Goal: Information Seeking & Learning: Find specific fact

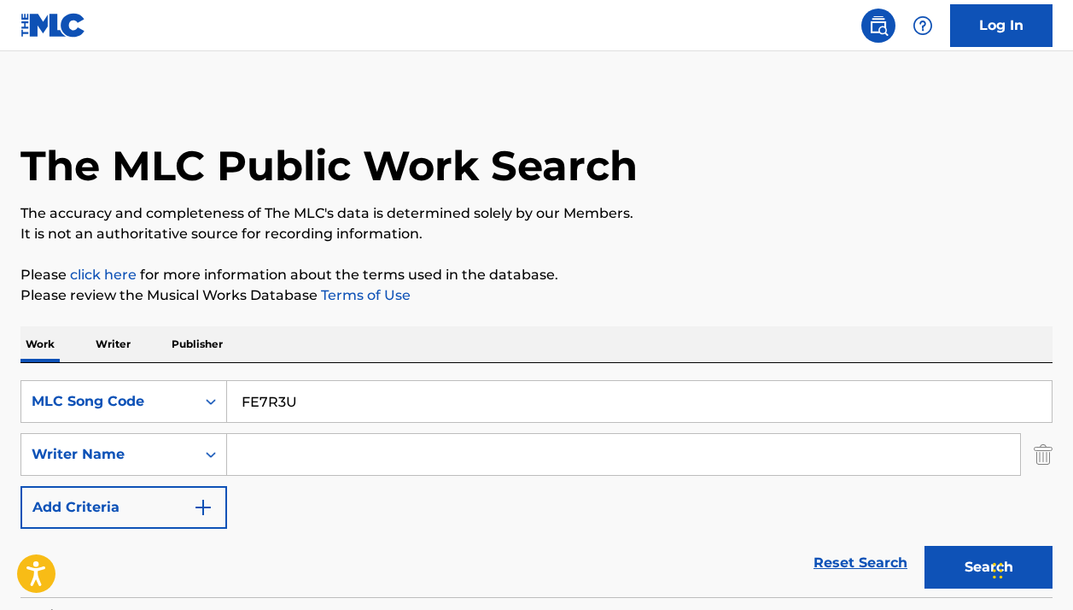
click at [419, 381] on input "FE7R3U" at bounding box center [639, 401] width 825 height 41
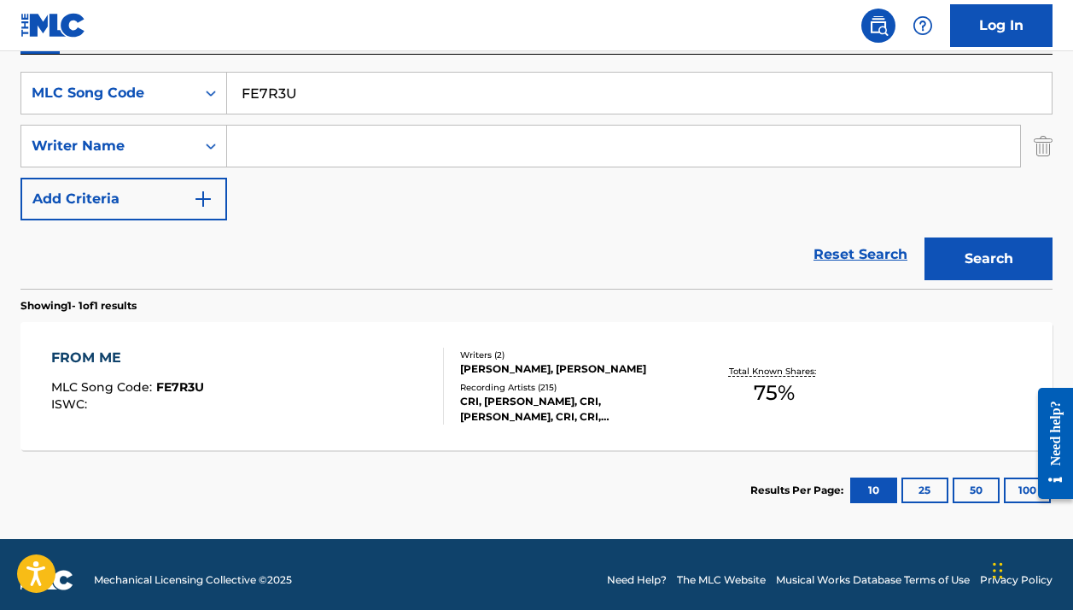
click at [419, 88] on input "FE7R3U" at bounding box center [639, 93] width 825 height 41
type input "CV82SU"
click at [989, 259] on button "Search" at bounding box center [989, 258] width 128 height 43
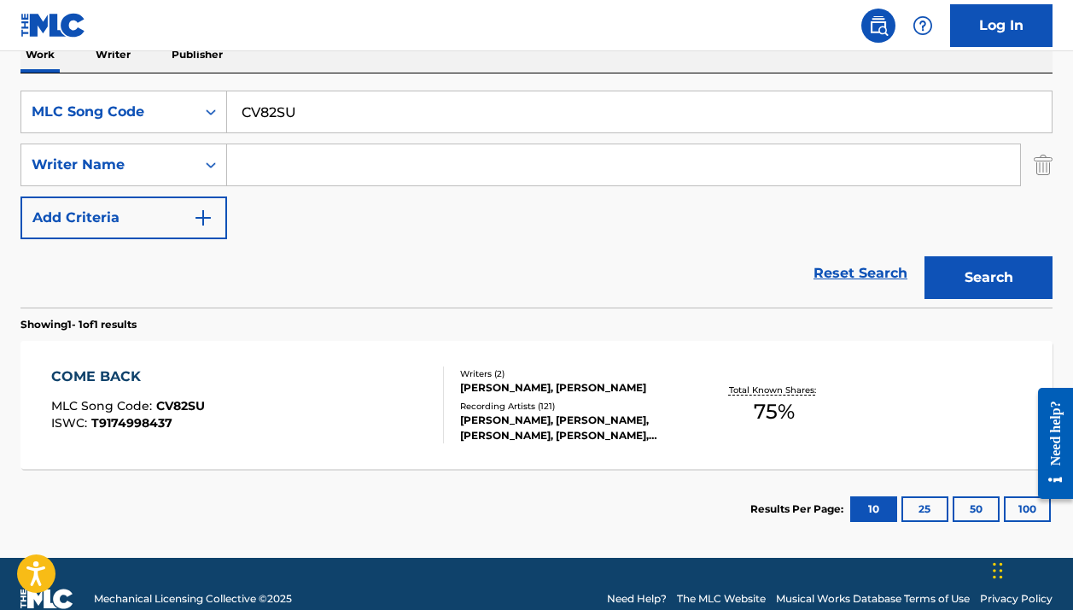
scroll to position [291, 0]
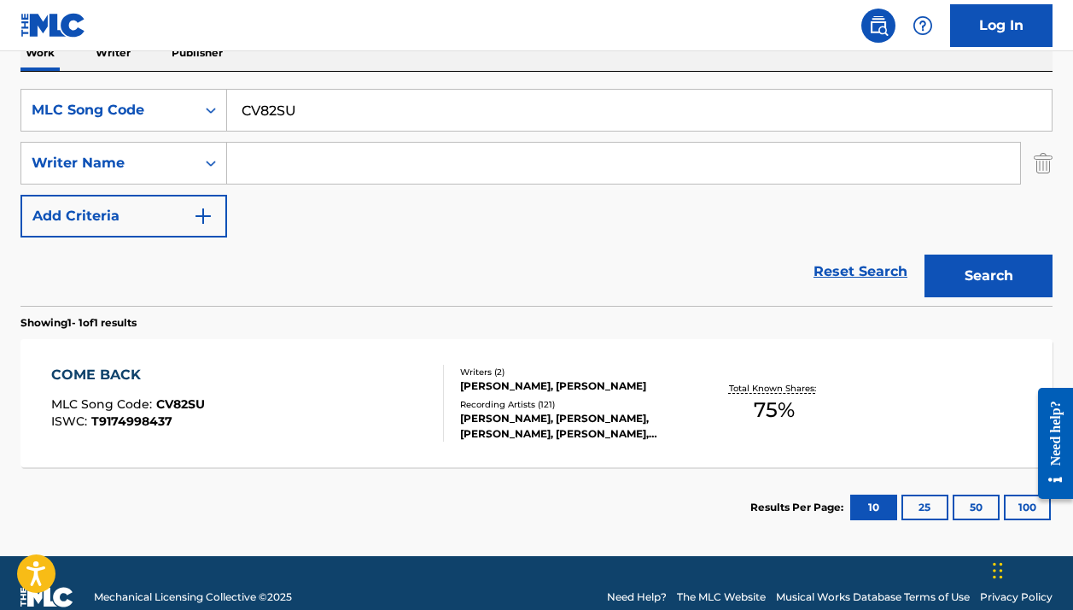
click at [595, 378] on div "TOMI FALLENIUS, JES BRIEDEN" at bounding box center [574, 385] width 229 height 15
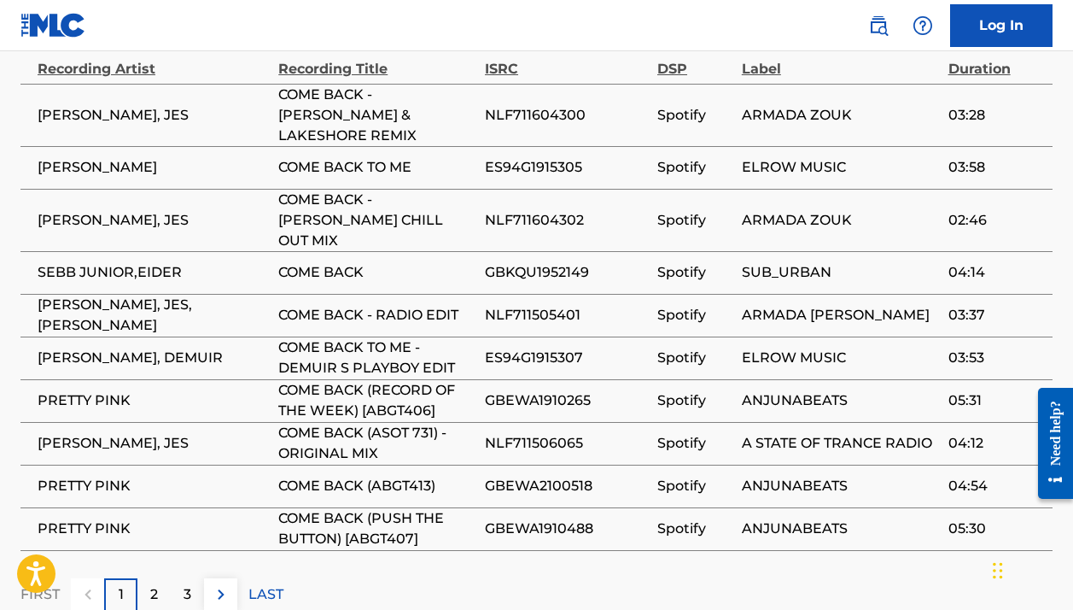
scroll to position [1306, 0]
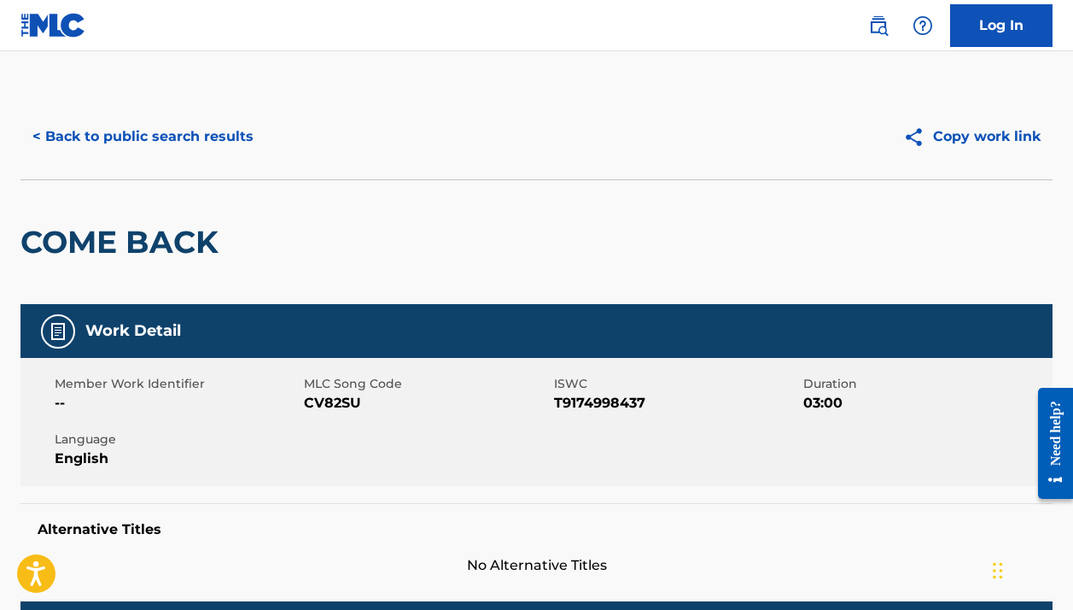
click at [209, 141] on button "< Back to public search results" at bounding box center [142, 136] width 245 height 43
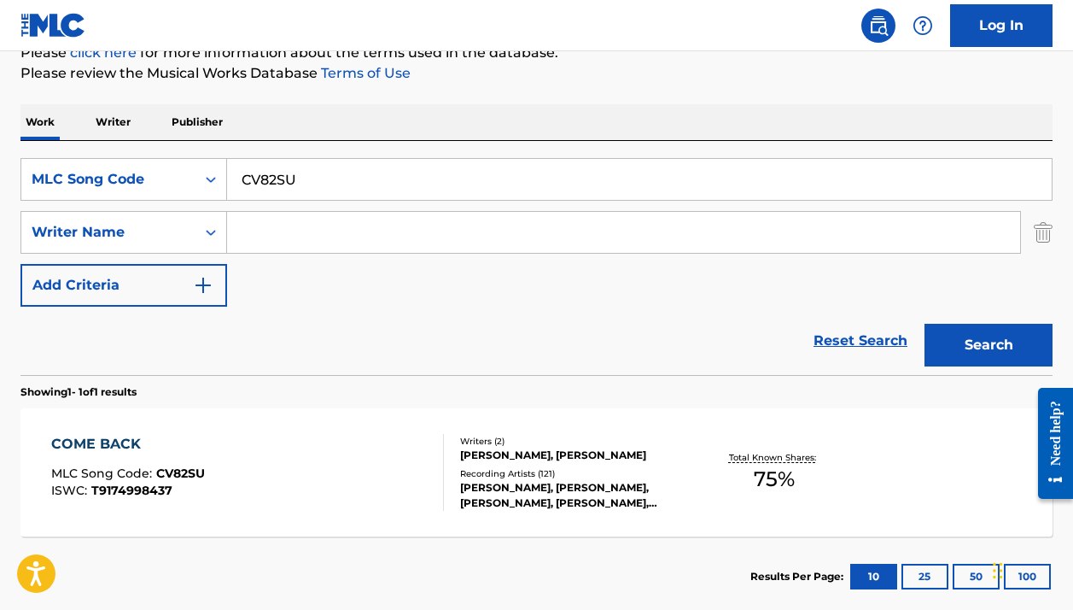
click at [338, 172] on input "CV82SU" at bounding box center [639, 179] width 825 height 41
paste input "NC6JQO"
type input "NC6JQO"
click at [989, 345] on button "Search" at bounding box center [989, 345] width 128 height 43
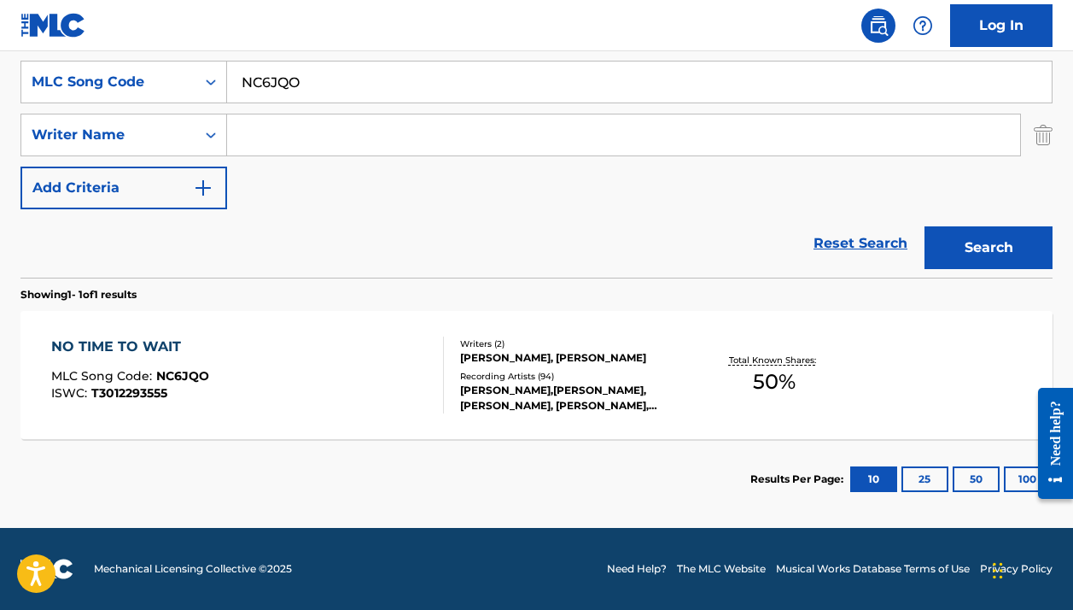
scroll to position [319, 0]
click at [285, 381] on div "NO TIME TO WAIT MLC Song Code : NC6JQO ISWC : T3012293555" at bounding box center [247, 374] width 392 height 77
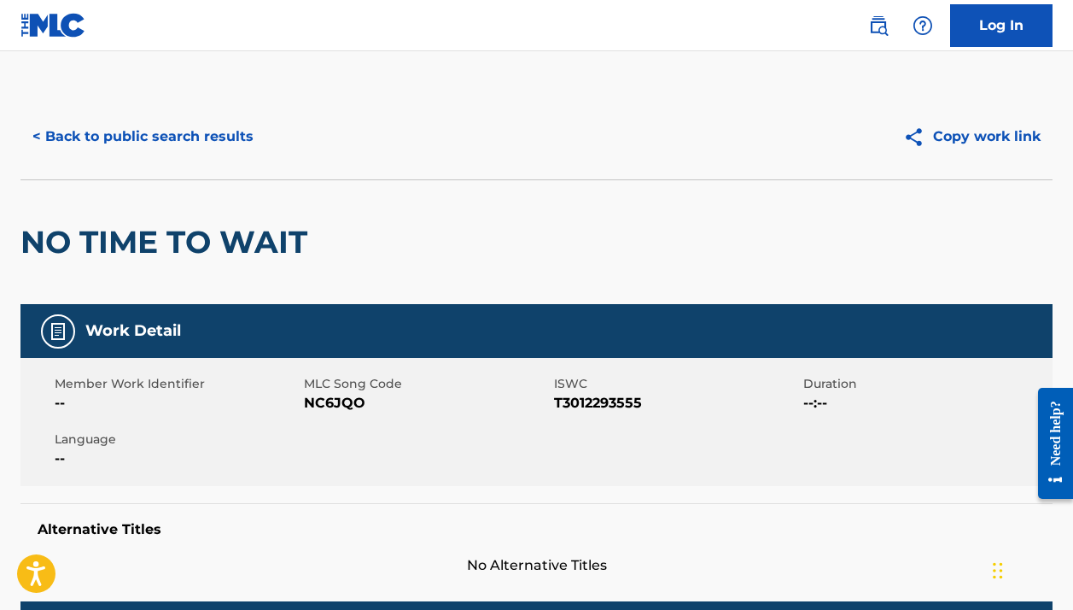
click at [242, 219] on div "NO TIME TO WAIT" at bounding box center [167, 242] width 295 height 124
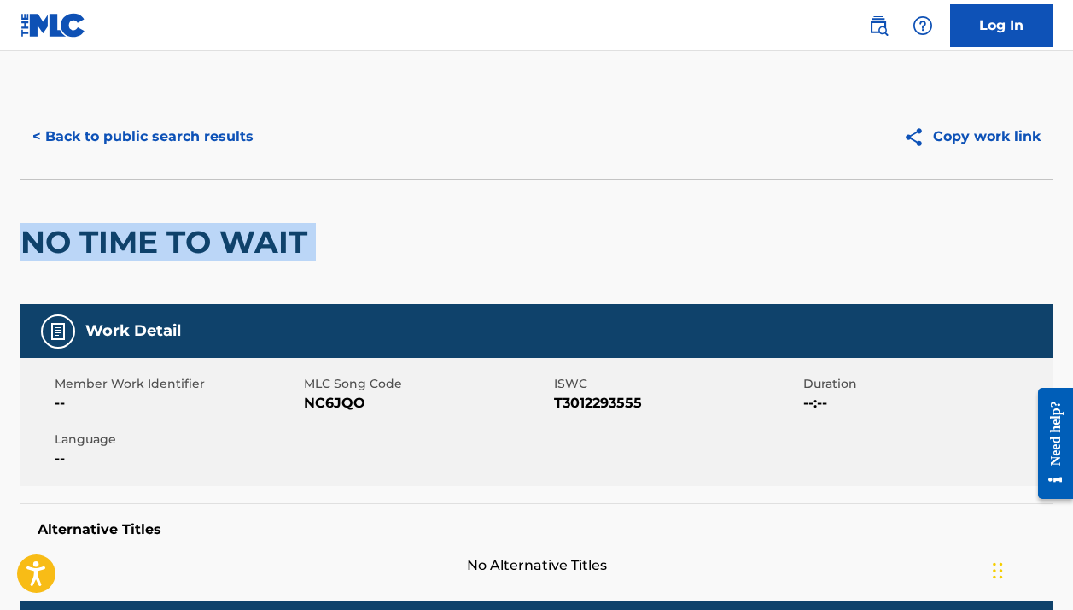
click at [242, 219] on div "NO TIME TO WAIT" at bounding box center [167, 242] width 295 height 124
copy div "NO TIME TO WAIT"
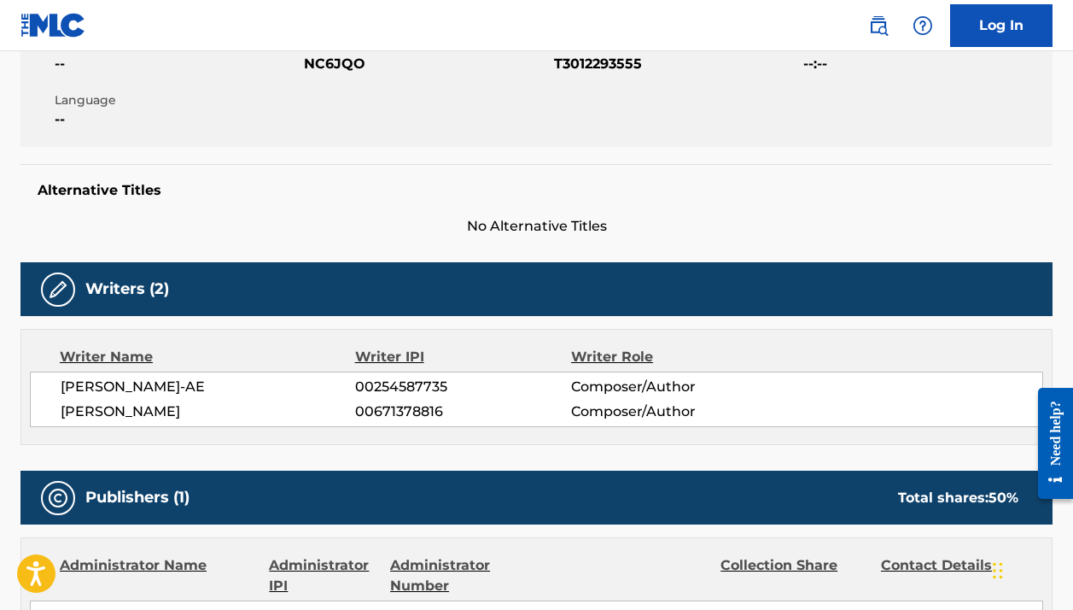
scroll to position [391, 0]
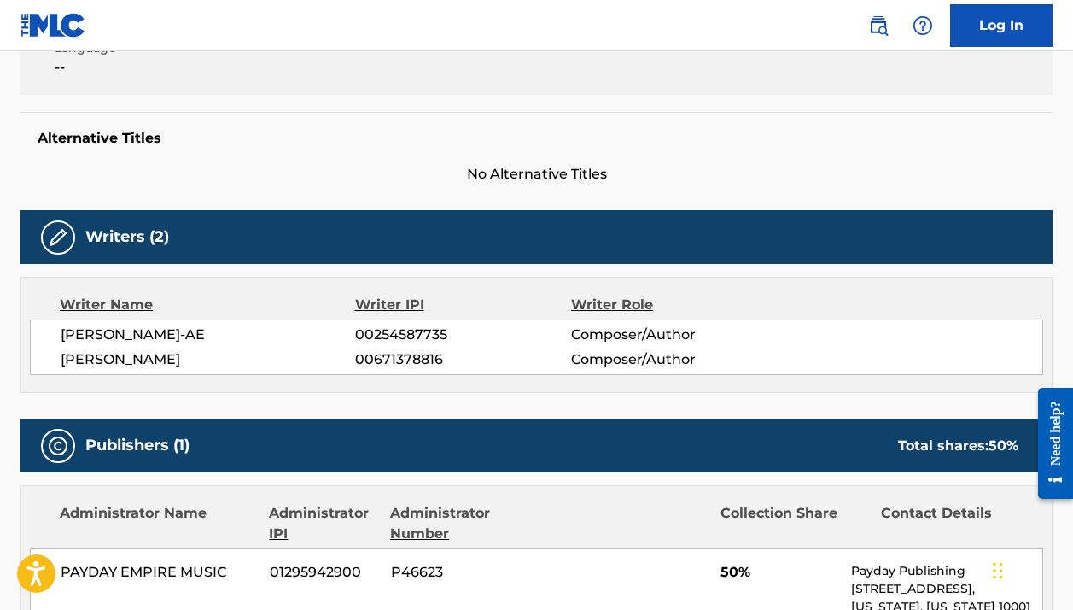
click at [89, 365] on span "MARCIN KISZKA" at bounding box center [208, 359] width 295 height 20
click at [88, 365] on span "MARCIN KISZKA" at bounding box center [208, 359] width 295 height 20
copy div "MARCIN KISZKA"
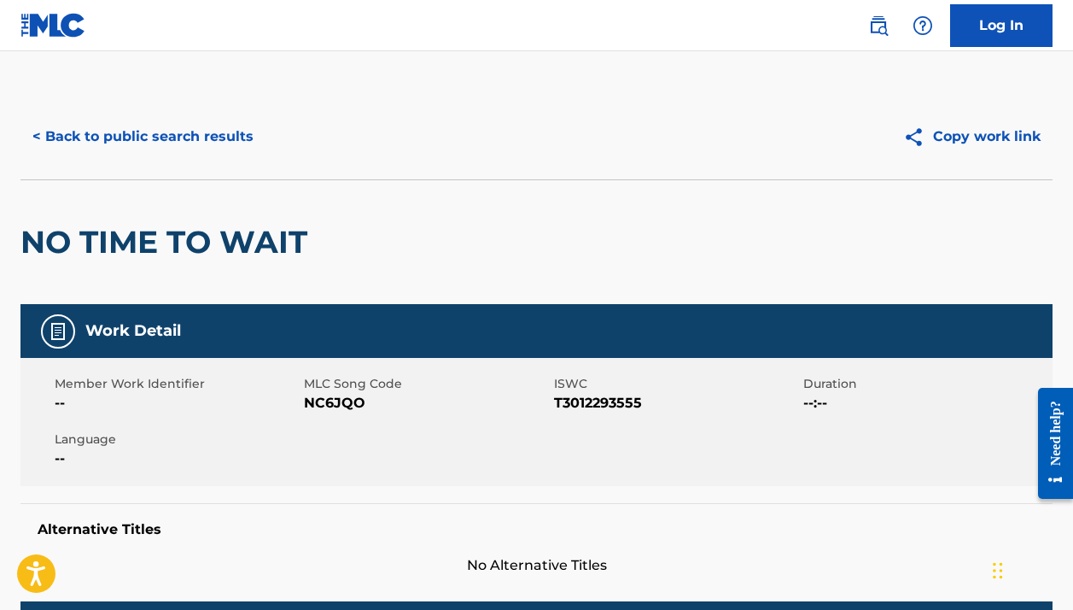
click at [178, 137] on button "< Back to public search results" at bounding box center [142, 136] width 245 height 43
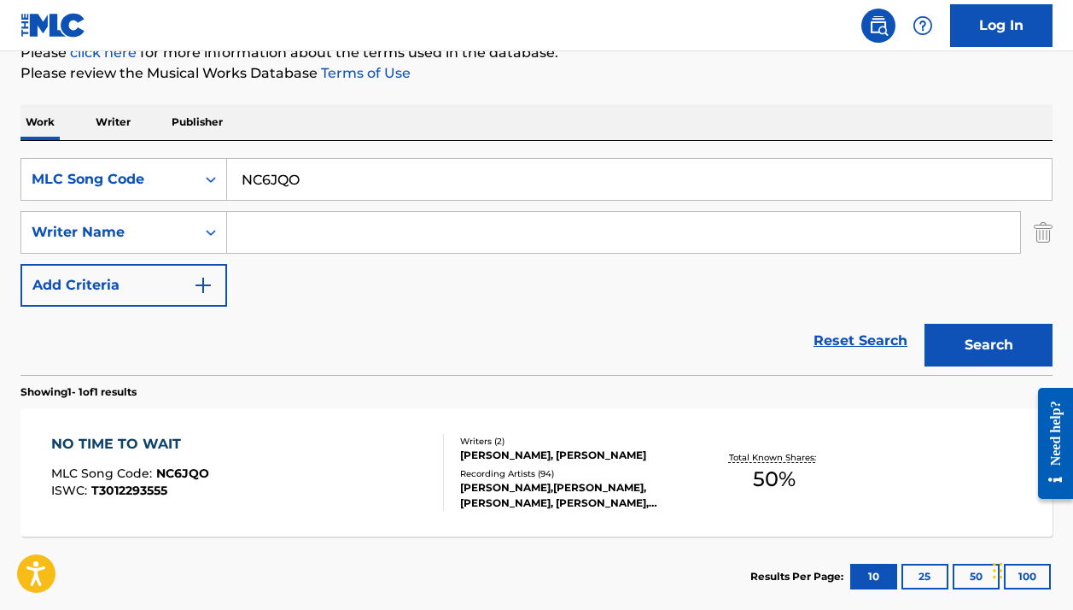
click at [361, 188] on input "NC6JQO" at bounding box center [639, 179] width 825 height 41
paste input "CV7F2U"
type input "CV7F2U"
click at [989, 345] on button "Search" at bounding box center [989, 345] width 128 height 43
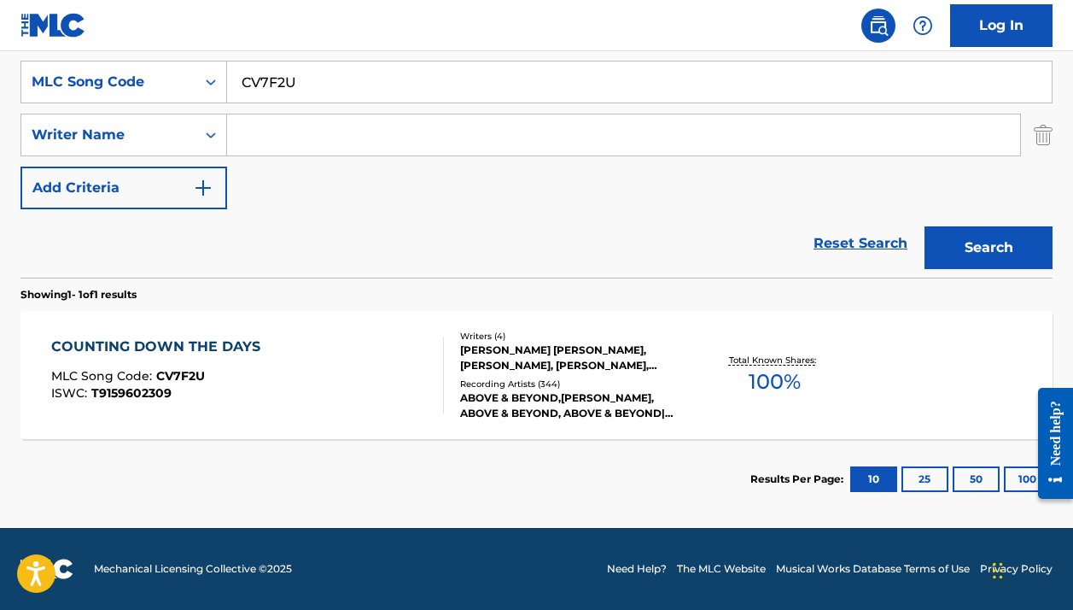
scroll to position [319, 0]
click at [630, 354] on div "VICTORIA JANE HORN, JONATHAN GRANT, PAAVO OLAVI SILJAMAKI, ANTHONY PATRICK JAME…" at bounding box center [574, 357] width 229 height 31
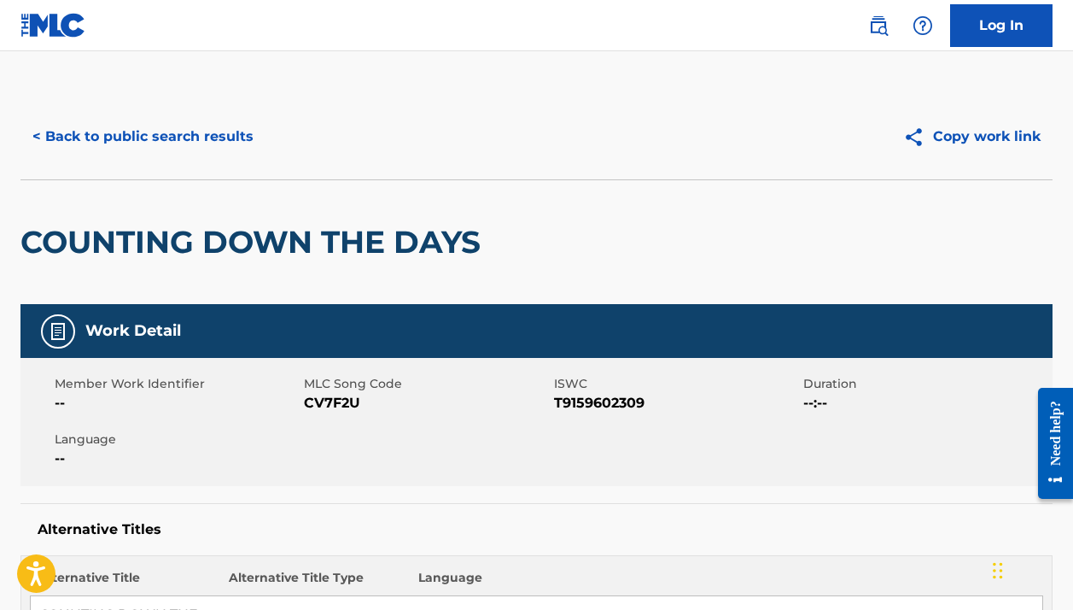
click at [327, 402] on span "CV7F2U" at bounding box center [426, 403] width 245 height 20
copy span "CV7F2U"
click at [330, 242] on h2 "COUNTING DOWN THE DAYS" at bounding box center [254, 242] width 469 height 38
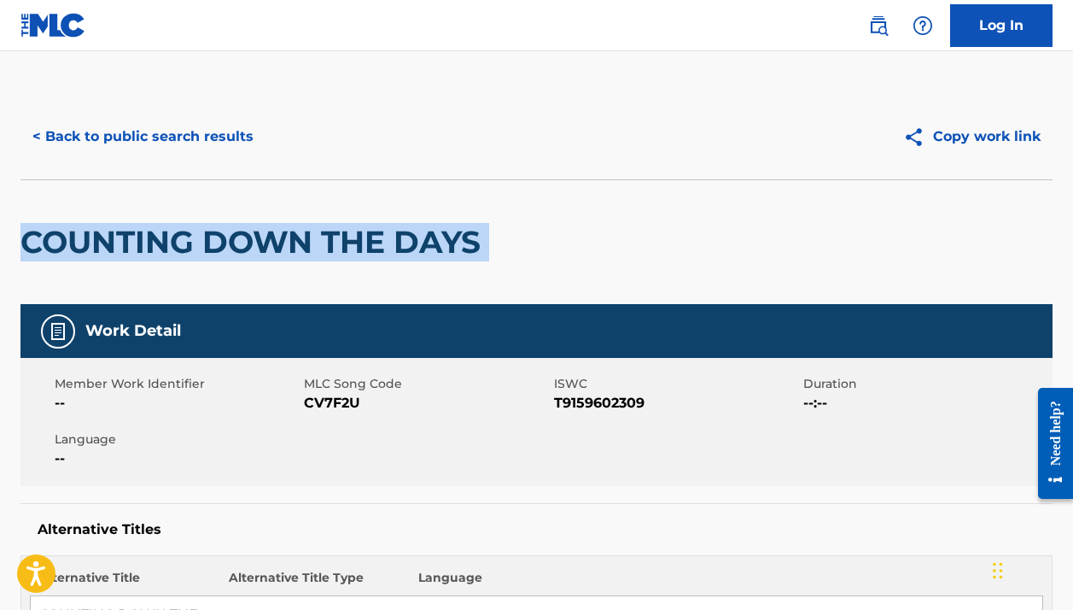
click at [330, 242] on h2 "COUNTING DOWN THE DAYS" at bounding box center [254, 242] width 469 height 38
copy div "COUNTING DOWN THE DAYS"
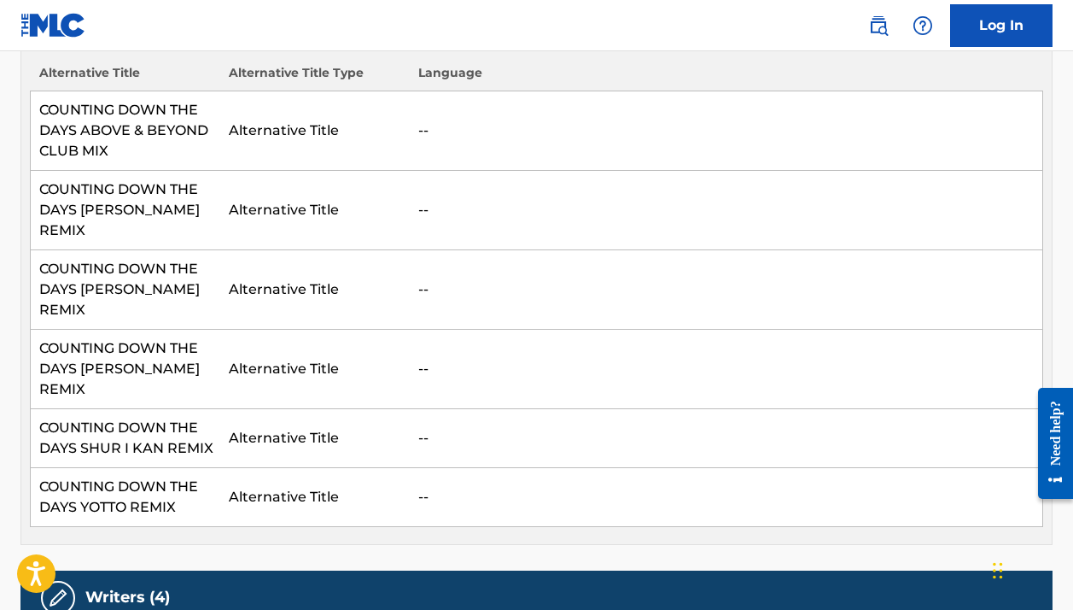
scroll to position [861, 0]
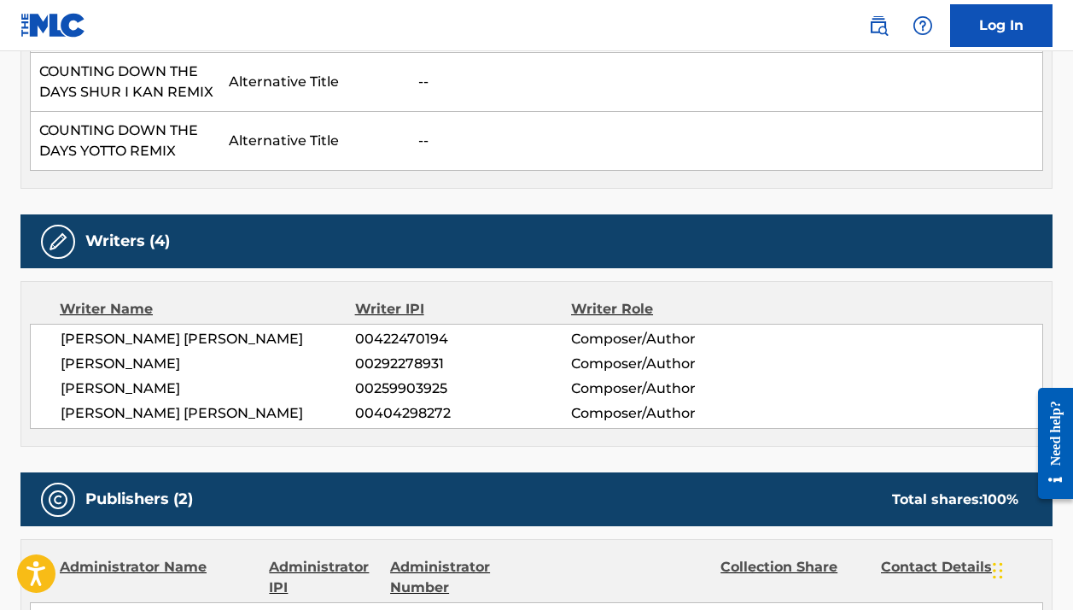
click at [112, 353] on span "[PERSON_NAME]" at bounding box center [208, 363] width 295 height 20
copy div "[PERSON_NAME]"
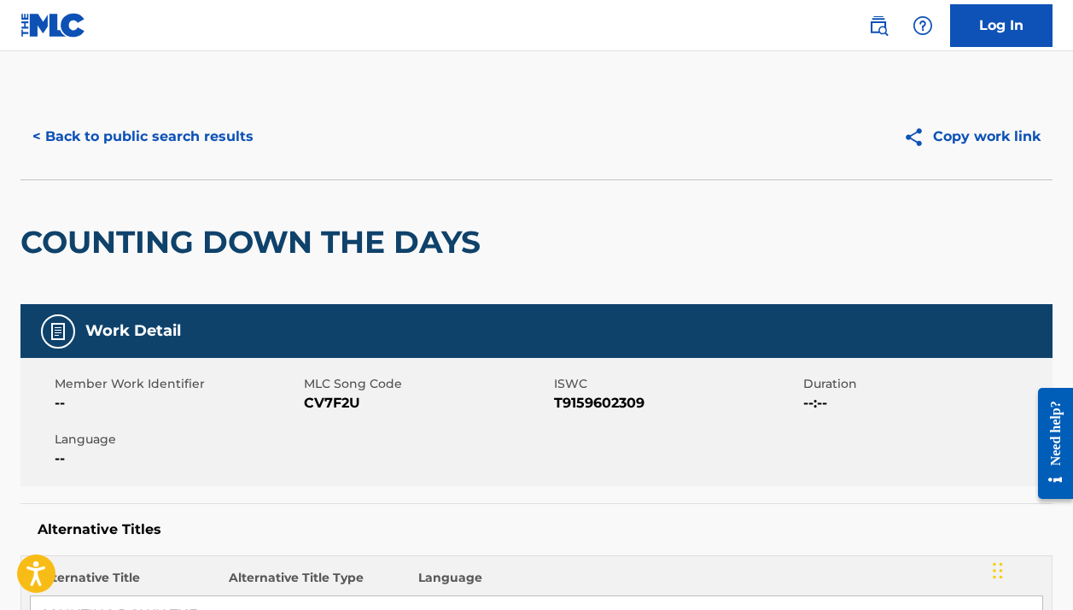
scroll to position [11, 0]
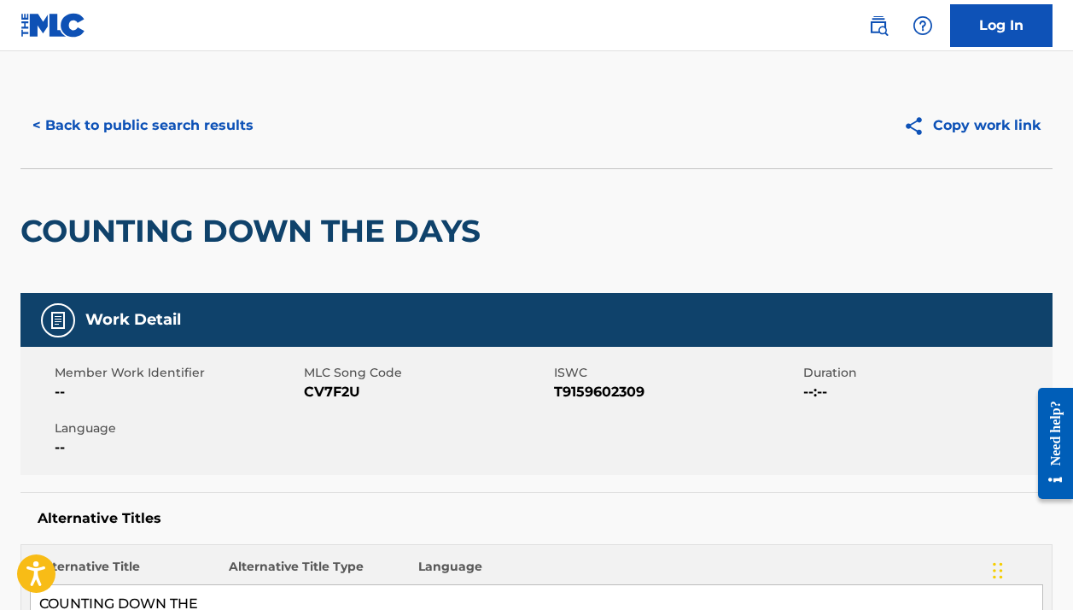
click at [227, 131] on button "< Back to public search results" at bounding box center [142, 125] width 245 height 43
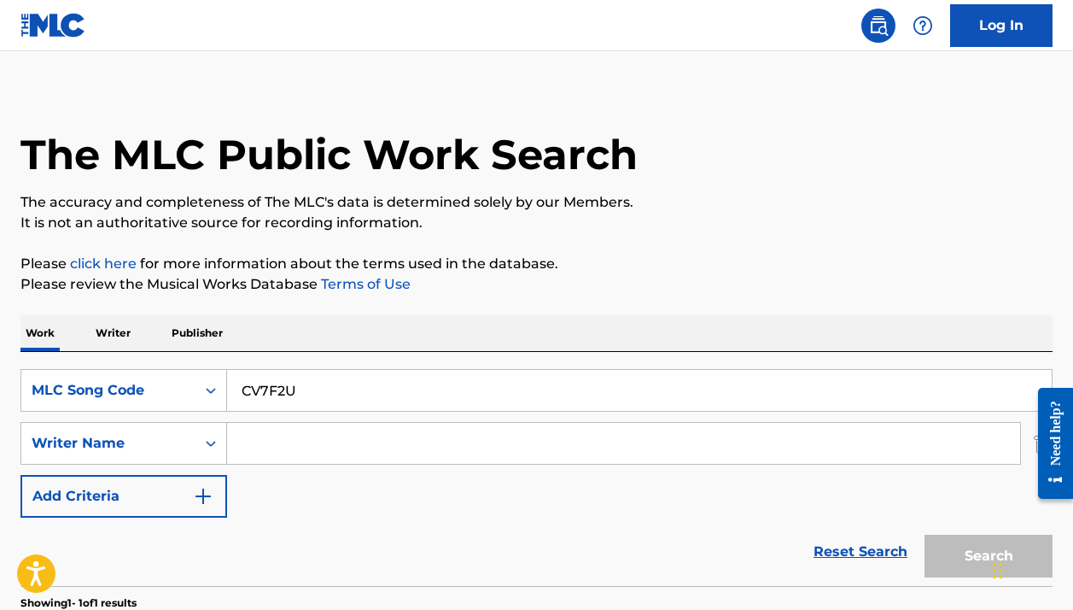
scroll to position [222, 0]
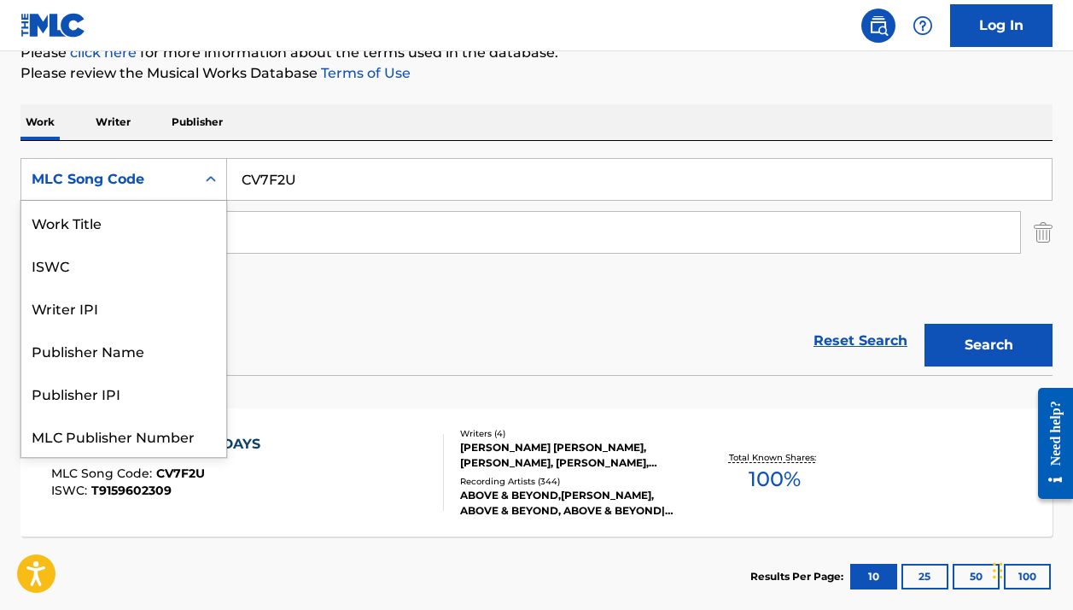
click at [195, 190] on div "MLC Song Code" at bounding box center [108, 179] width 174 height 32
click at [171, 225] on div "Work Title" at bounding box center [123, 222] width 205 height 43
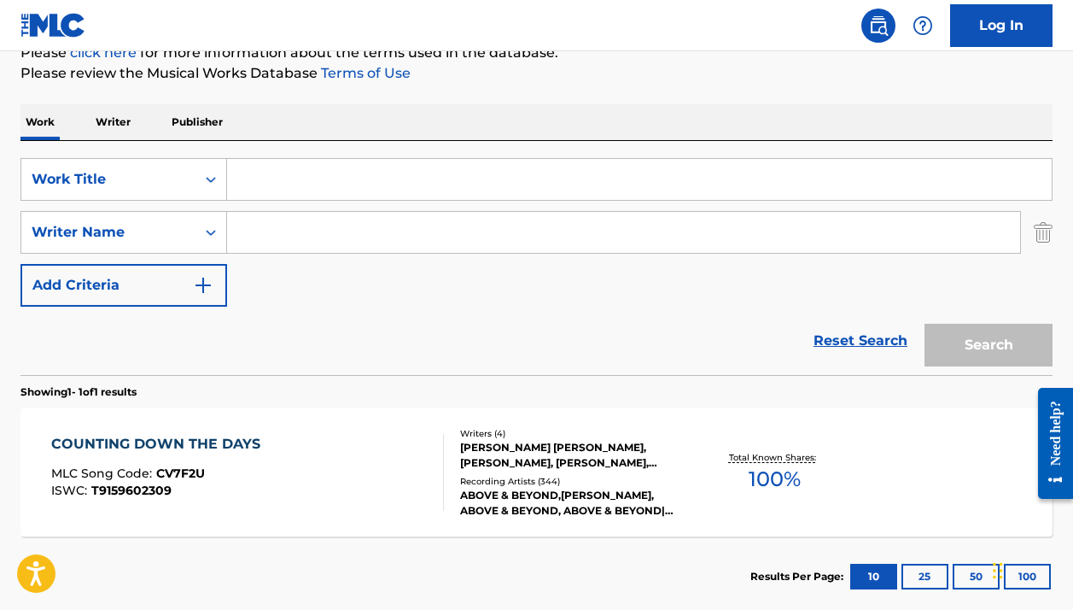
click at [283, 181] on input "Search Form" at bounding box center [639, 179] width 825 height 41
paste input "TAKE YOUR LOVE"
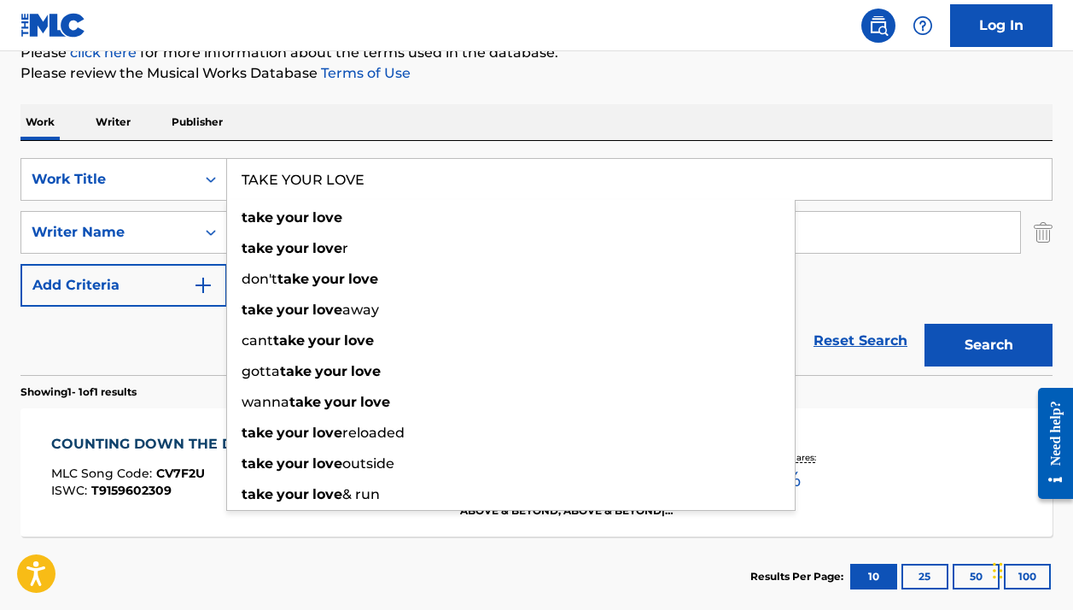
type input "TAKE YOUR LOVE"
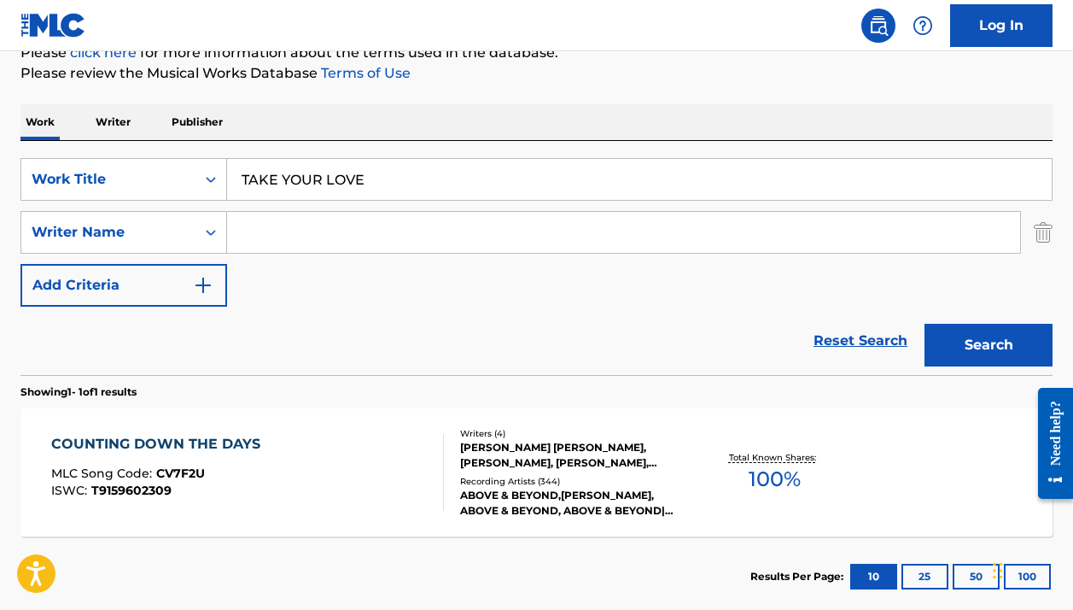
click at [349, 125] on div "Work Writer Publisher" at bounding box center [536, 122] width 1032 height 36
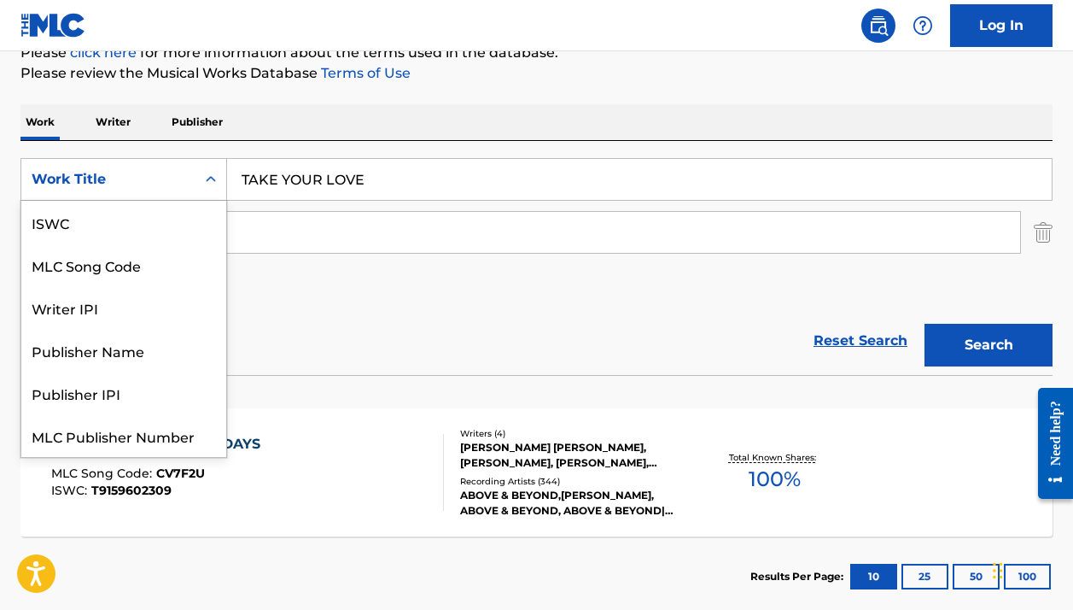
click at [207, 177] on icon "Search Form" at bounding box center [210, 179] width 17 height 17
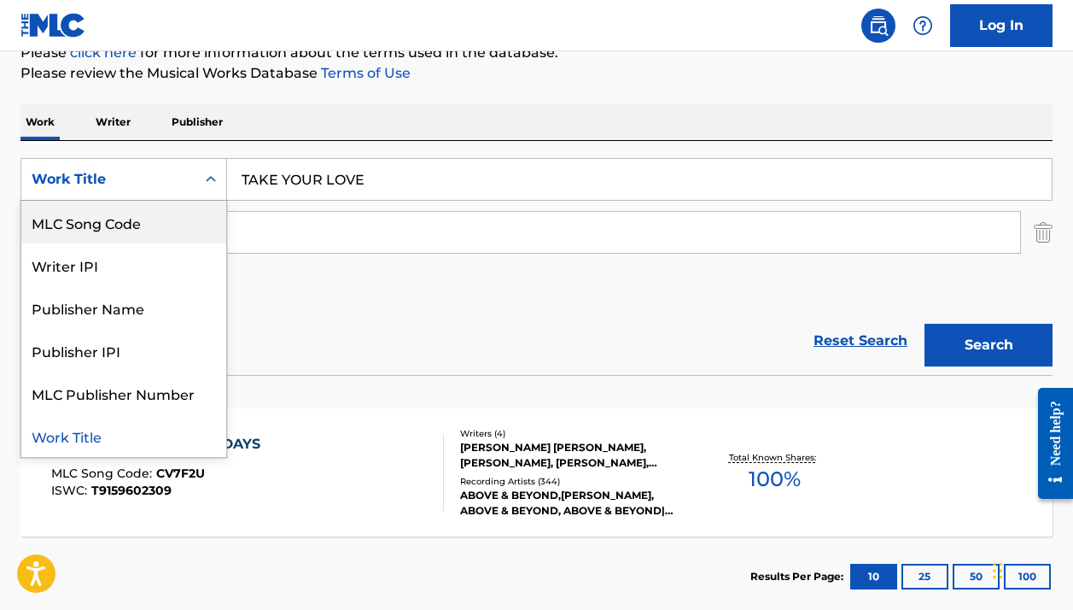
click at [167, 217] on div "MLC Song Code" at bounding box center [123, 222] width 205 height 43
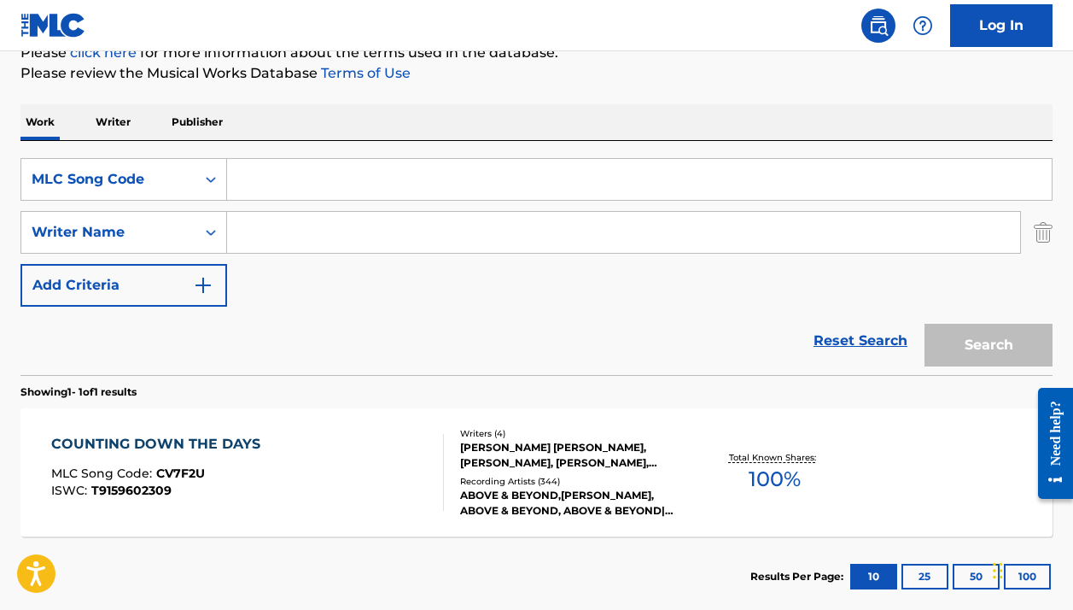
click at [295, 192] on input "Search Form" at bounding box center [639, 179] width 825 height 41
paste input "TD64X7"
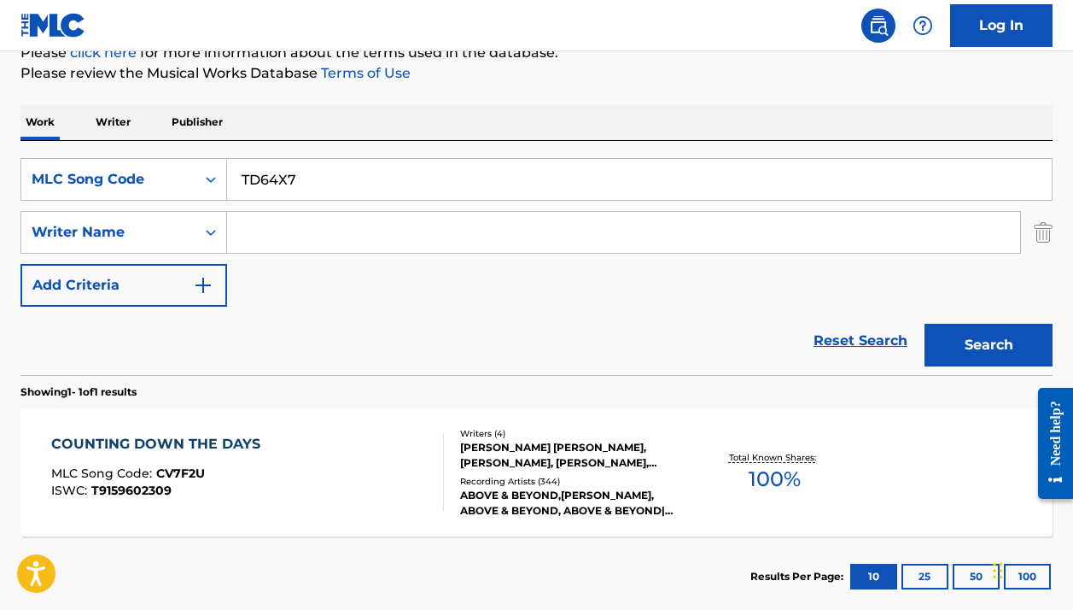
click at [989, 345] on button "Search" at bounding box center [989, 345] width 128 height 43
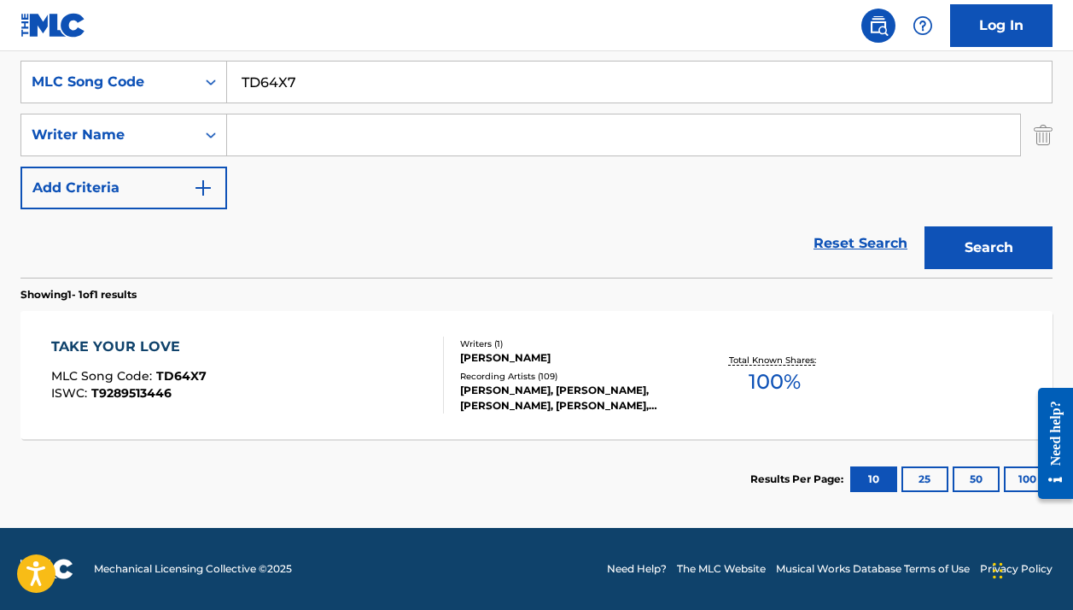
scroll to position [319, 0]
click at [245, 80] on input "TD64X7" at bounding box center [639, 81] width 825 height 41
type input "take your love"
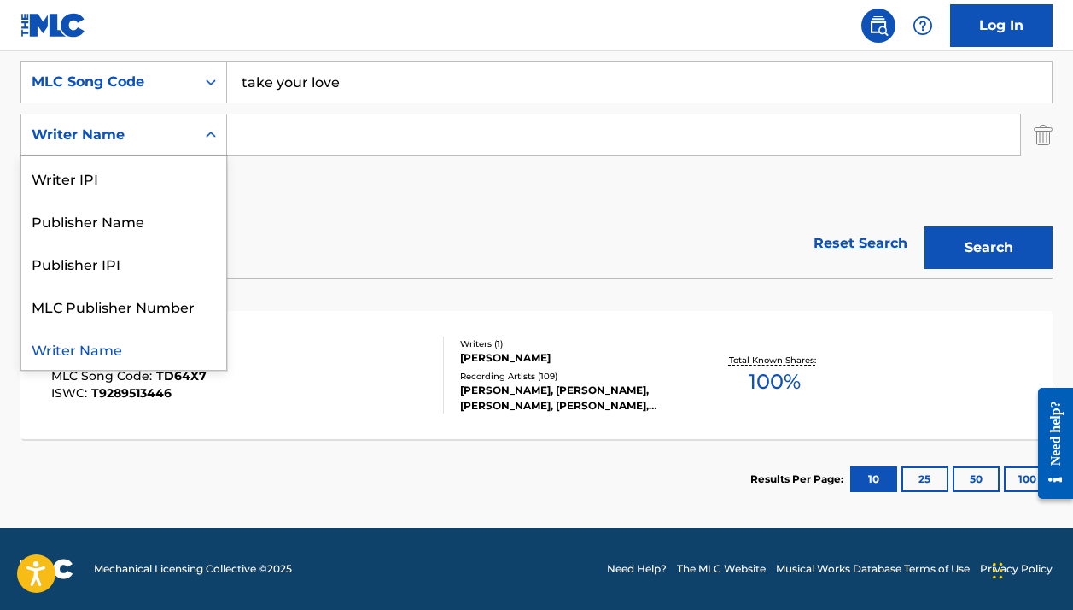
click at [110, 131] on div "Writer Name" at bounding box center [109, 135] width 154 height 20
click at [266, 144] on input "Search Form" at bounding box center [623, 134] width 793 height 41
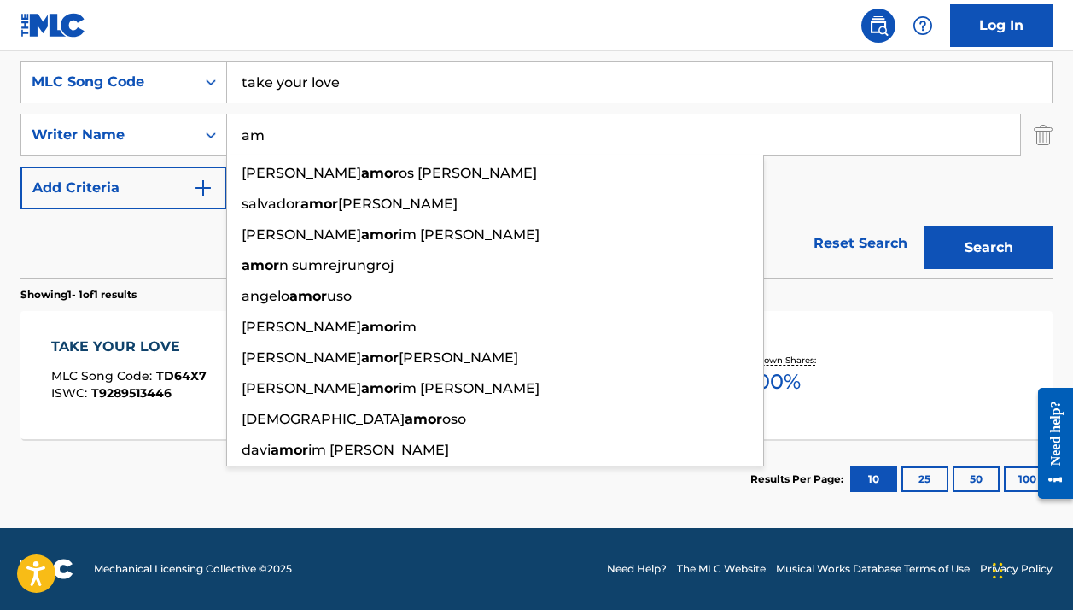
type input "a"
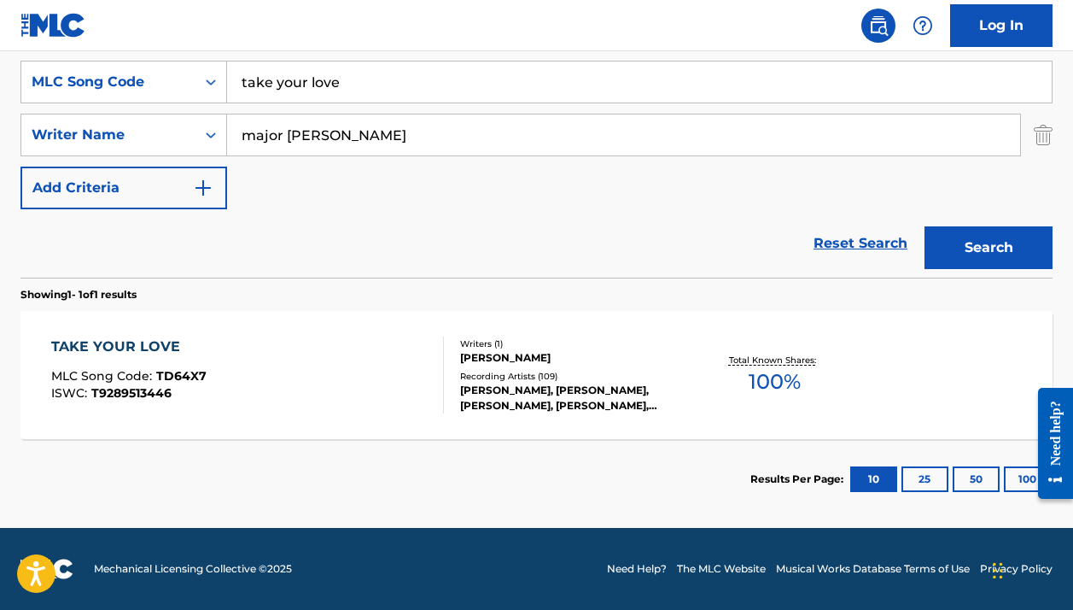
type input "major Levi"
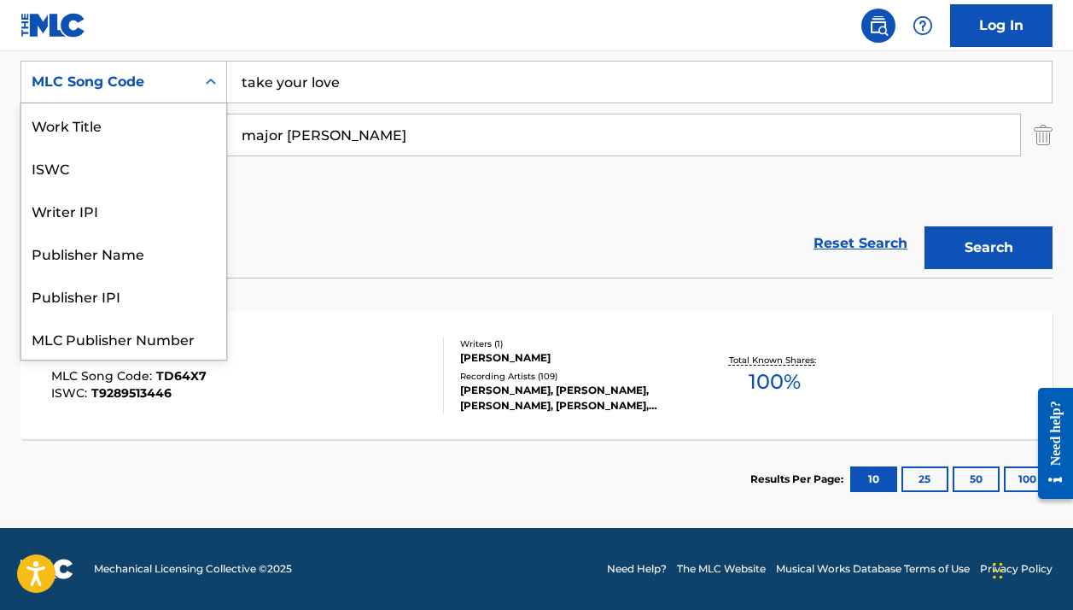
drag, startPoint x: 266, startPoint y: 139, endPoint x: 114, endPoint y: 76, distance: 164.6
click at [114, 76] on div "MLC Song Code" at bounding box center [109, 82] width 154 height 20
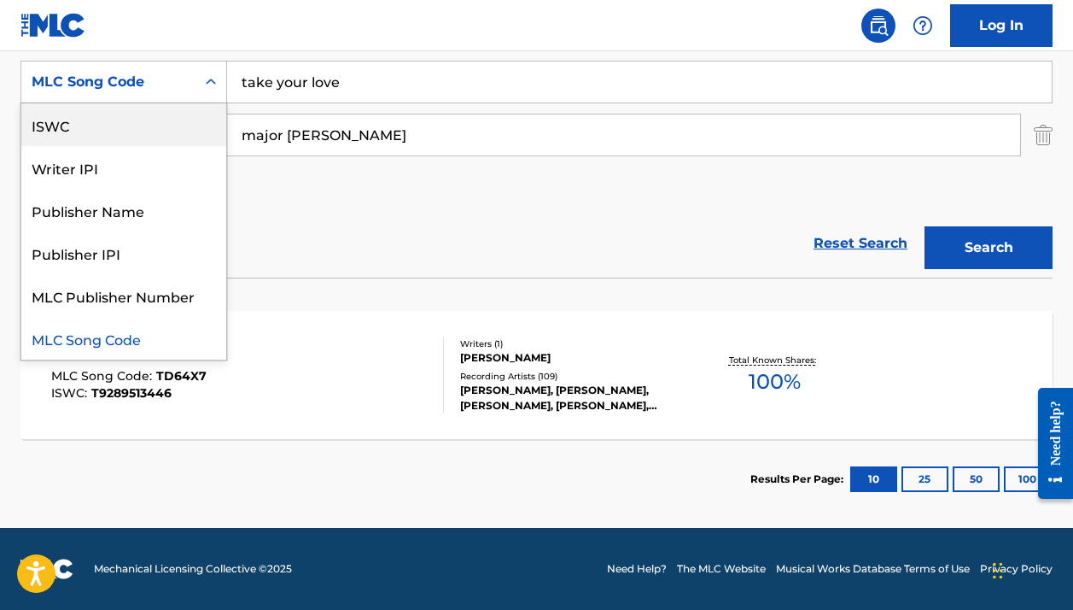
scroll to position [0, 0]
click at [85, 125] on div "Work Title" at bounding box center [123, 124] width 205 height 43
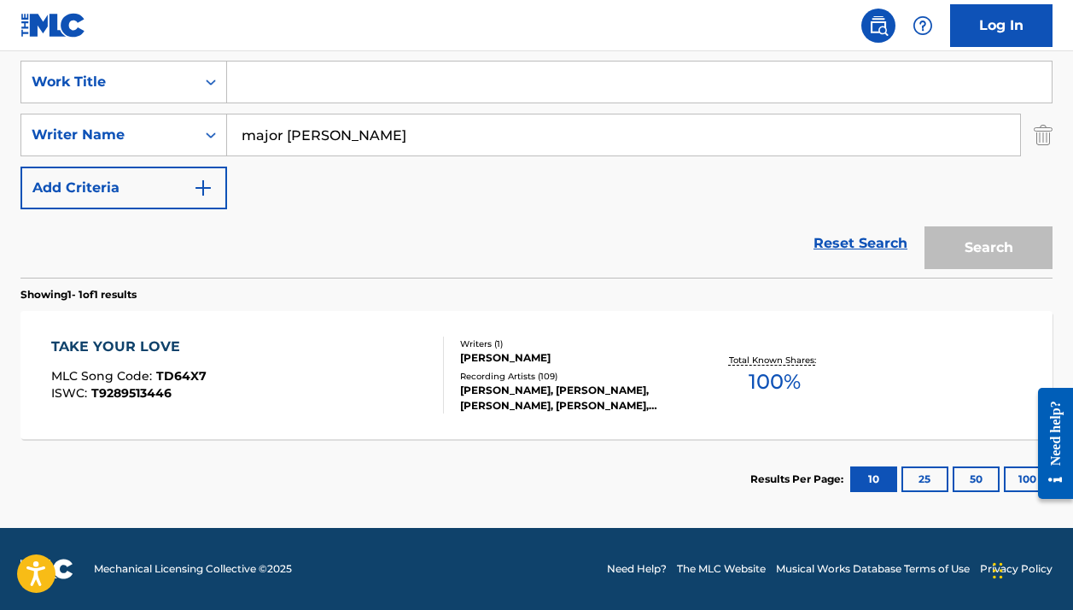
click at [553, 100] on input "Search Form" at bounding box center [639, 81] width 825 height 41
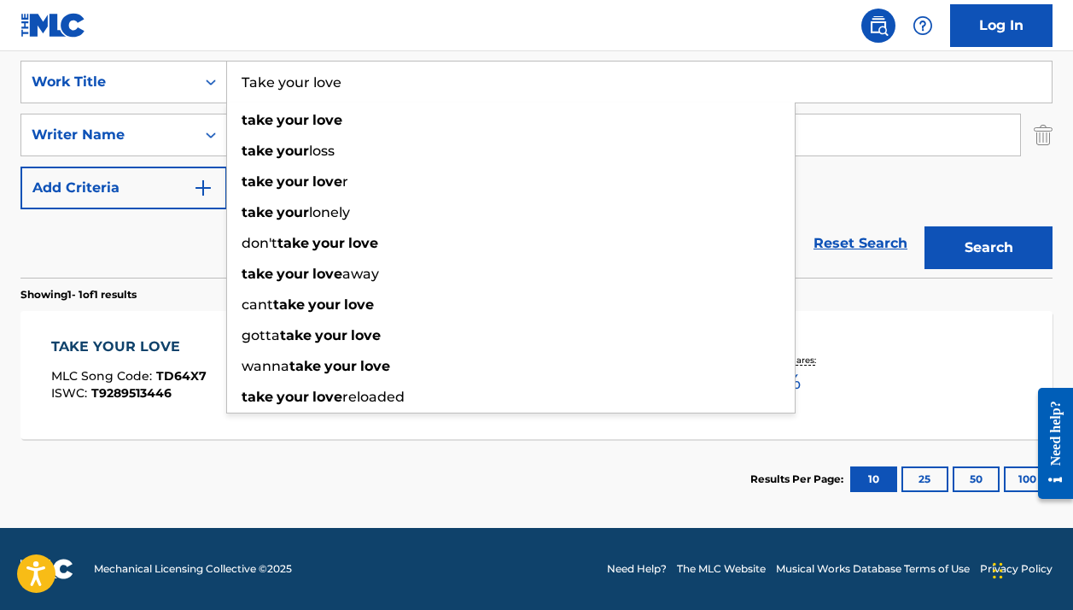
click at [989, 248] on button "Search" at bounding box center [989, 247] width 128 height 43
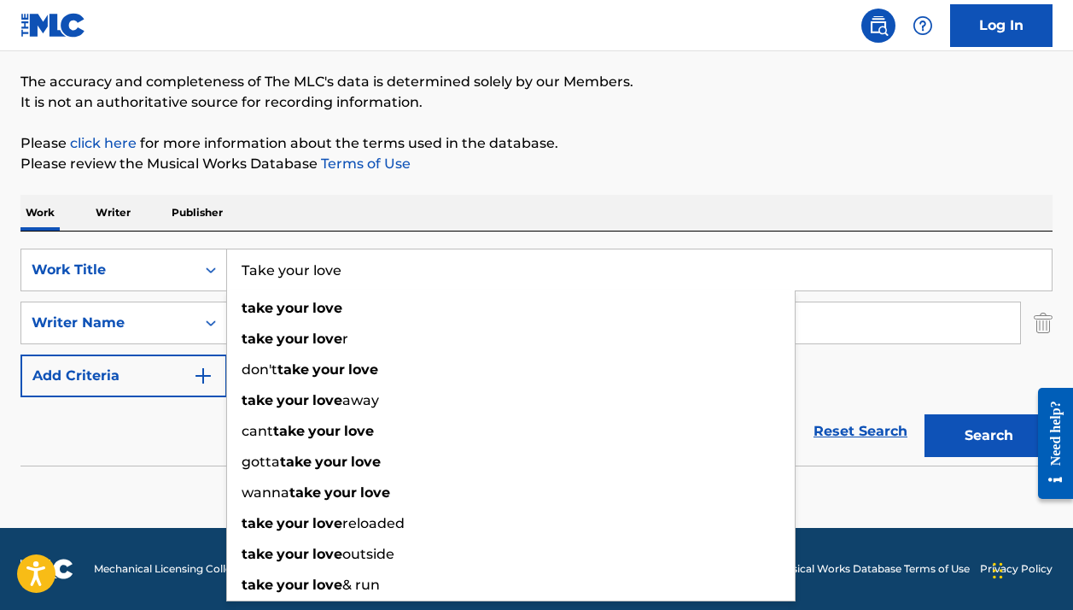
scroll to position [131, 0]
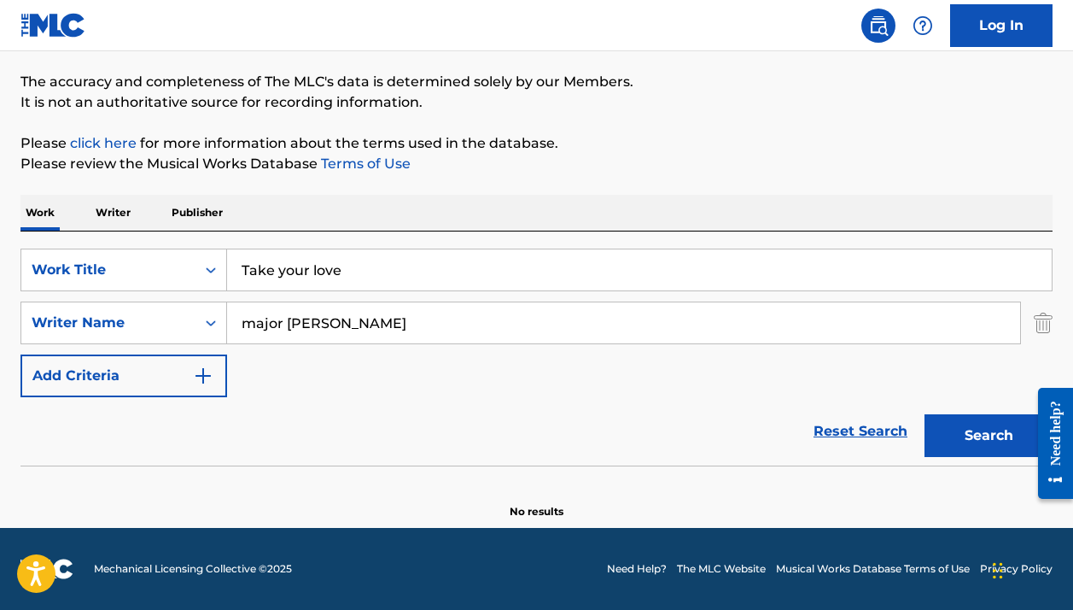
click at [722, 99] on p "It is not an authoritative source for recording information." at bounding box center [536, 102] width 1032 height 20
click at [980, 445] on button "Search" at bounding box center [989, 435] width 128 height 43
click at [956, 418] on button "Search" at bounding box center [989, 435] width 128 height 43
click at [296, 284] on input "Take your love" at bounding box center [639, 269] width 825 height 41
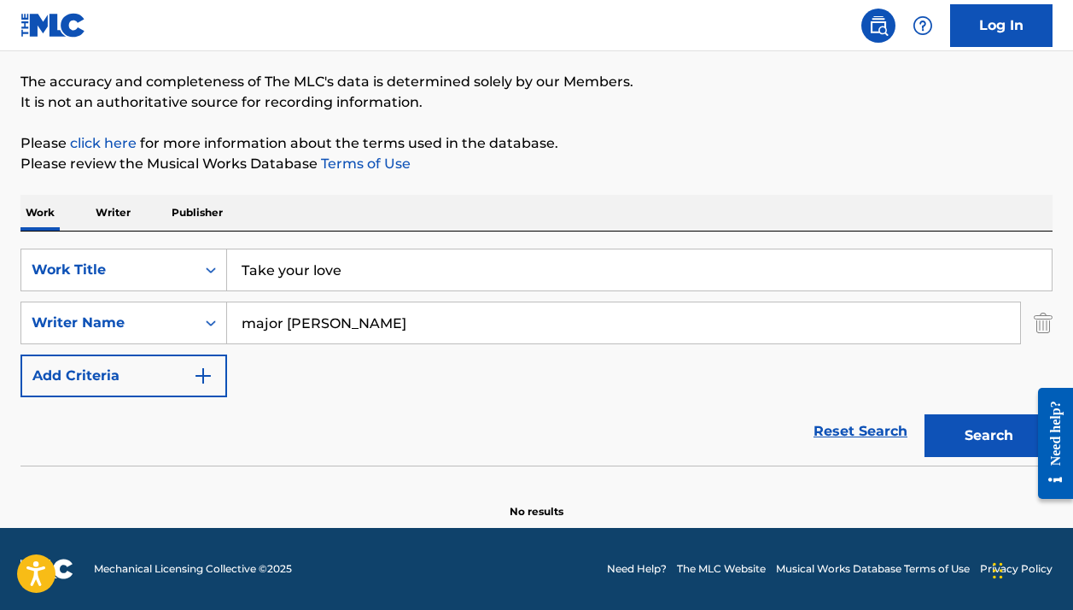
click at [296, 284] on input "Take your love" at bounding box center [639, 269] width 825 height 41
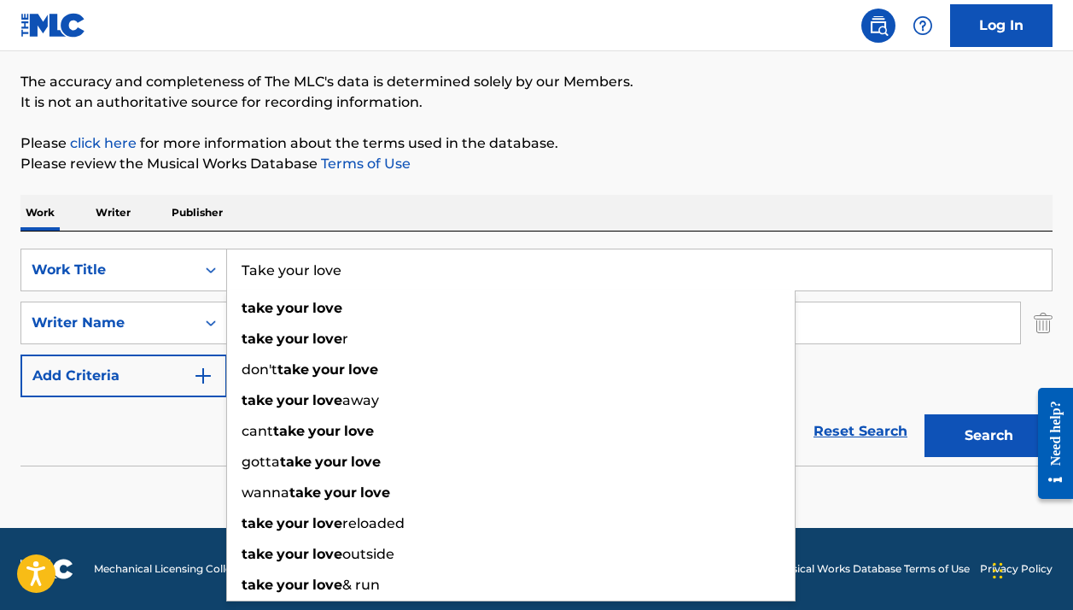
paste input "Walking with Giants"
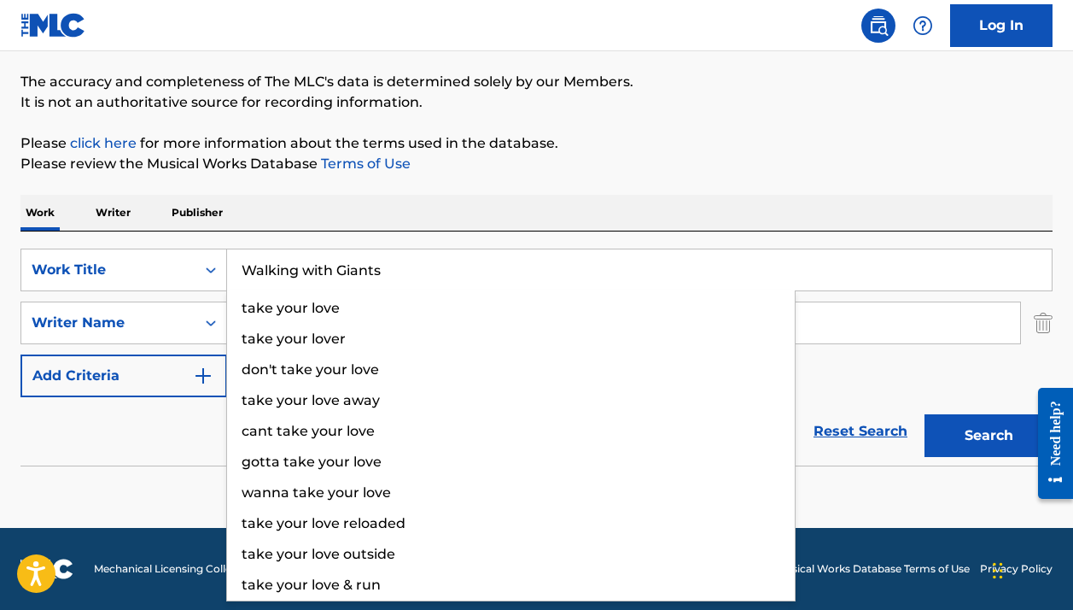
type input "Walking with Giants"
click at [901, 162] on p "Please review the Musical Works Database Terms of Use" at bounding box center [536, 164] width 1032 height 20
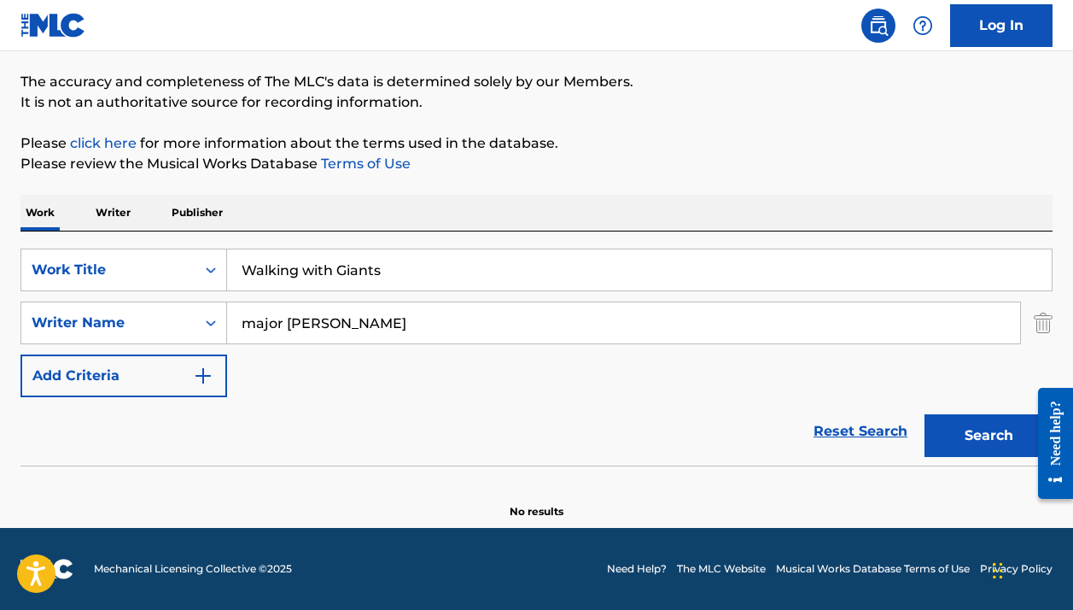
click at [450, 334] on input "major Levi" at bounding box center [623, 322] width 793 height 41
click at [449, 333] on input "major Levi" at bounding box center [623, 322] width 793 height 41
paste input ""Daniel Mansoor""
click at [251, 314] on input ""Daniel Mansoor" at bounding box center [623, 322] width 793 height 41
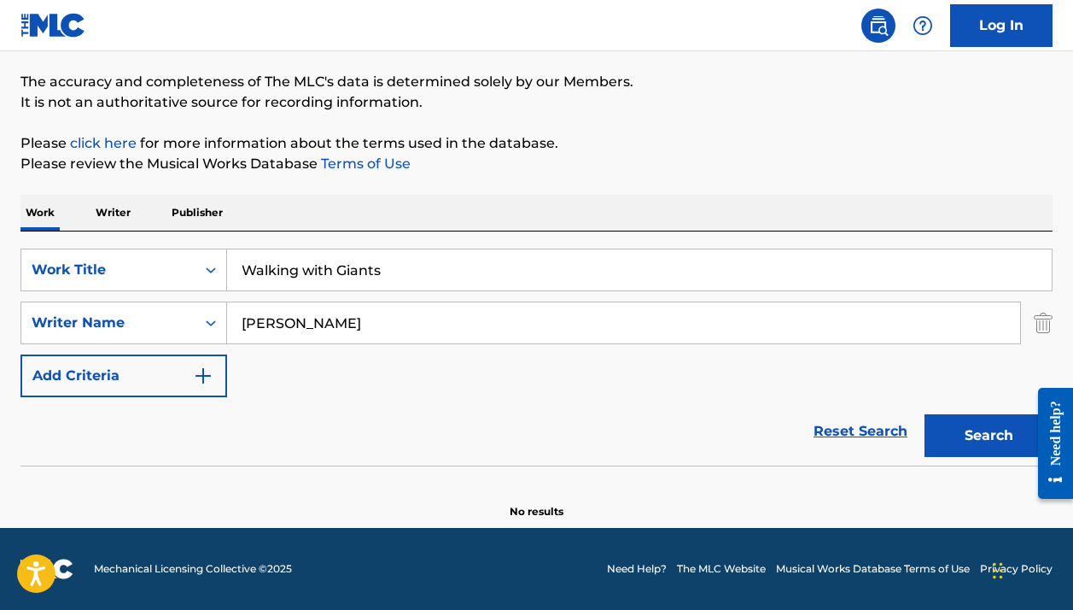
type input "Daniel Mansoor"
click at [989, 435] on button "Search" at bounding box center [989, 435] width 128 height 43
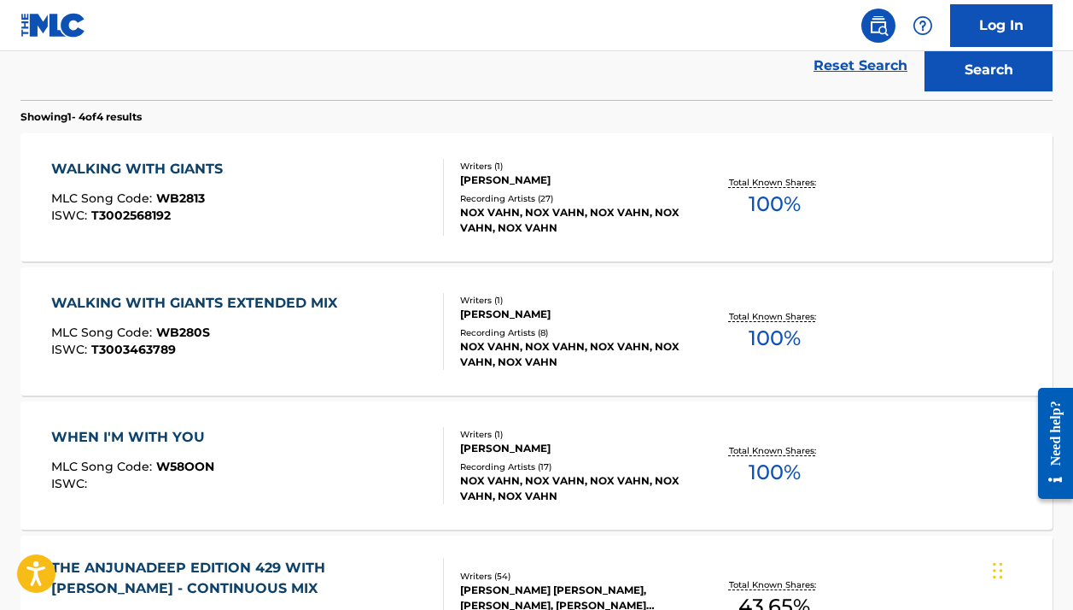
scroll to position [542, 0]
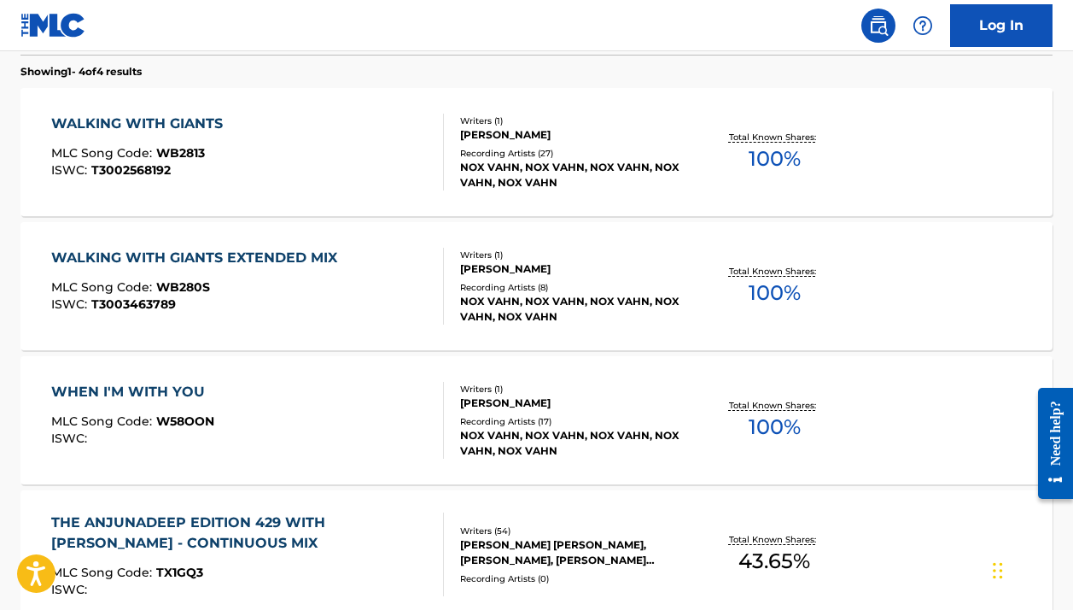
click at [471, 265] on div "DANIEL G MANSOOR" at bounding box center [574, 268] width 229 height 15
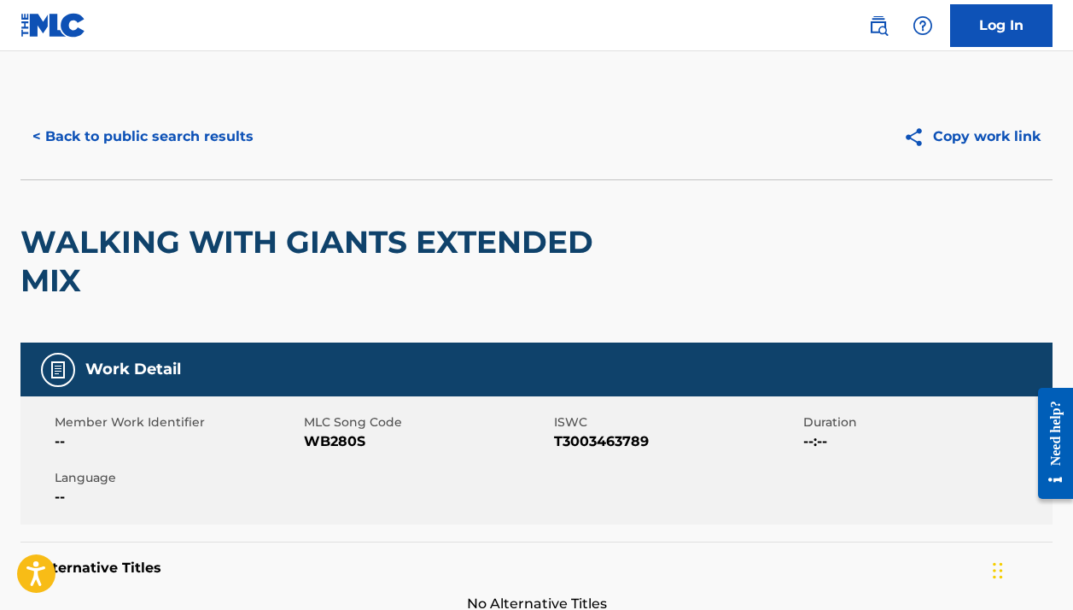
click at [216, 128] on button "< Back to public search results" at bounding box center [142, 136] width 245 height 43
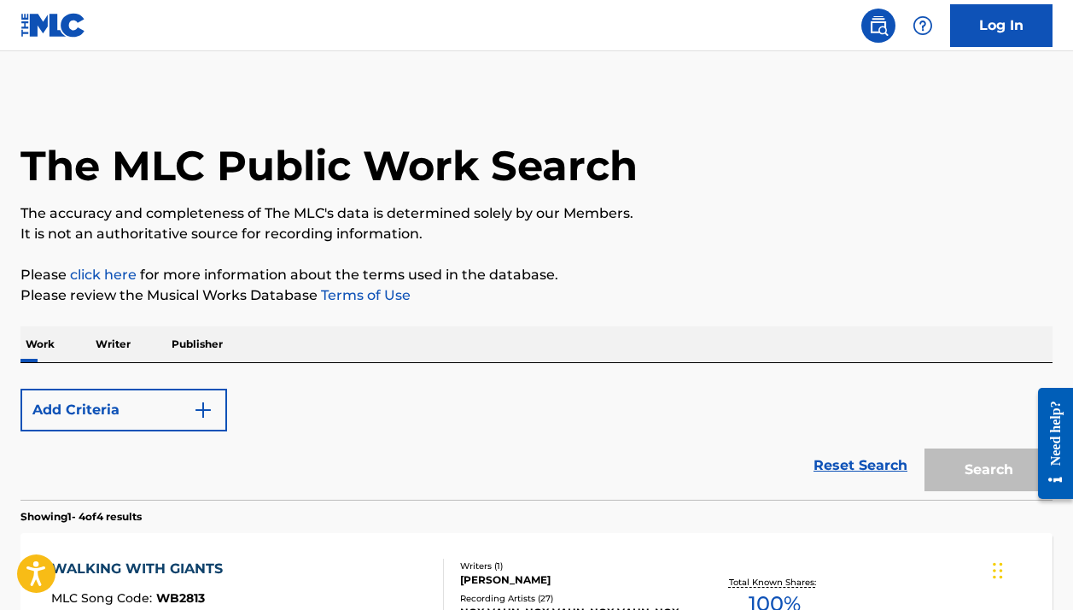
scroll to position [542, 0]
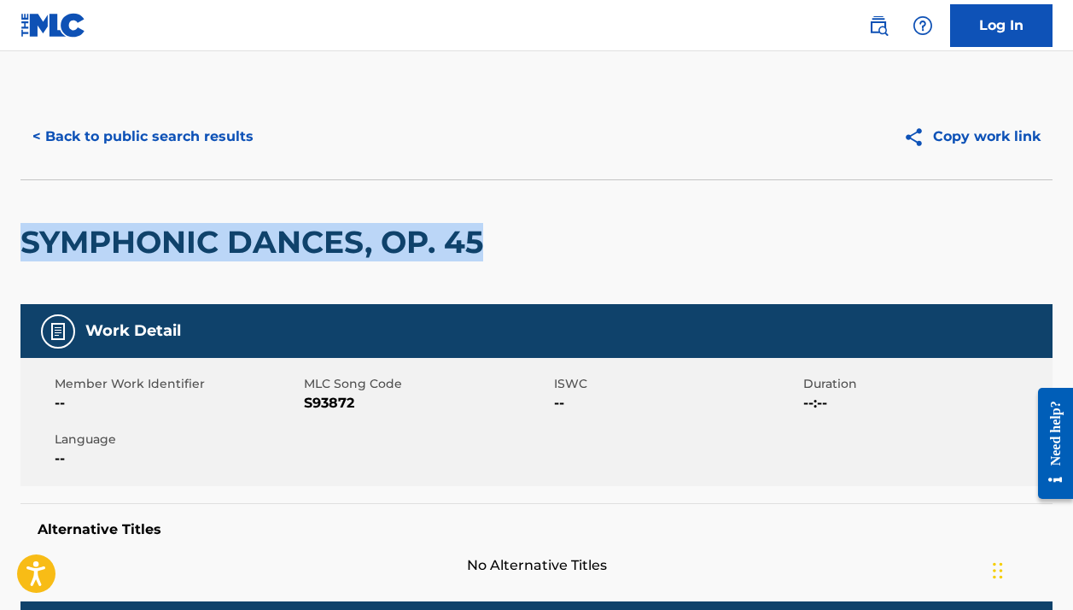
click at [211, 142] on button "< Back to public search results" at bounding box center [142, 136] width 245 height 43
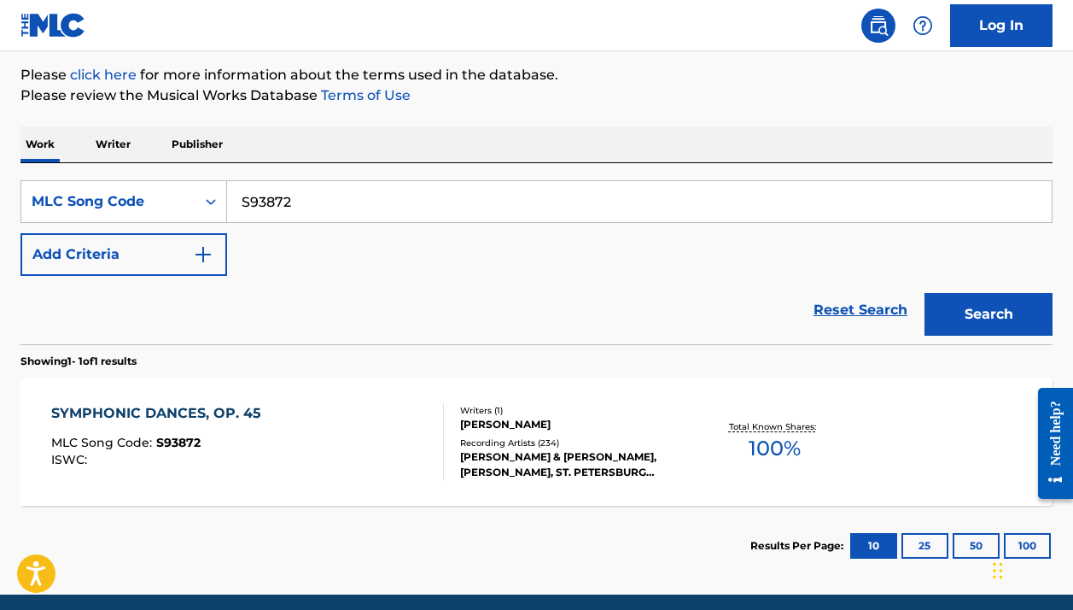
click at [295, 198] on input "S93872" at bounding box center [639, 201] width 825 height 41
paste input "CV7IQS"
type input "CV7IQS"
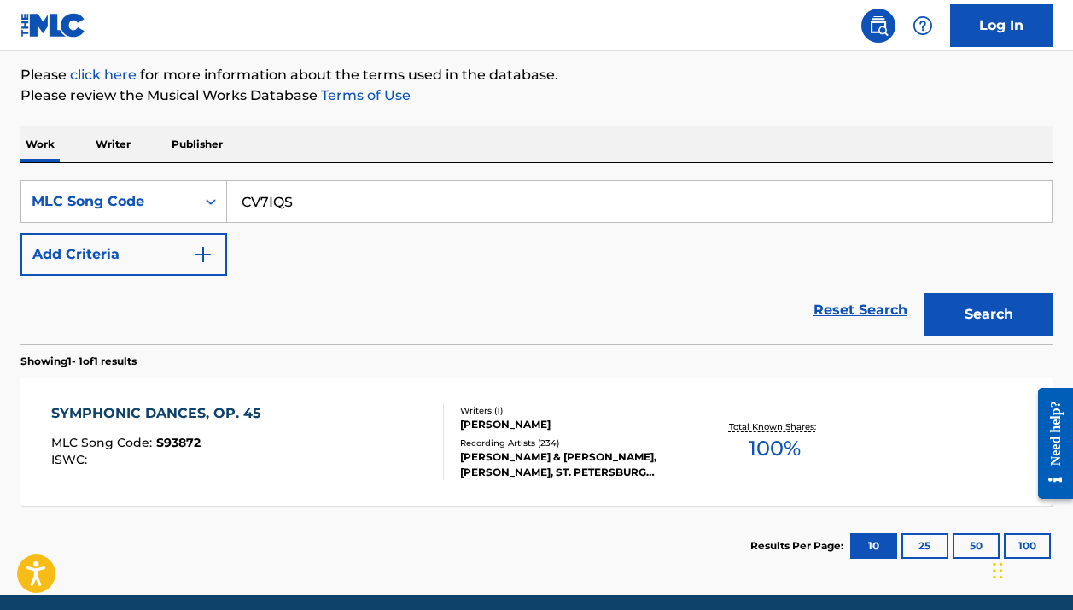
click at [989, 314] on button "Search" at bounding box center [989, 314] width 128 height 43
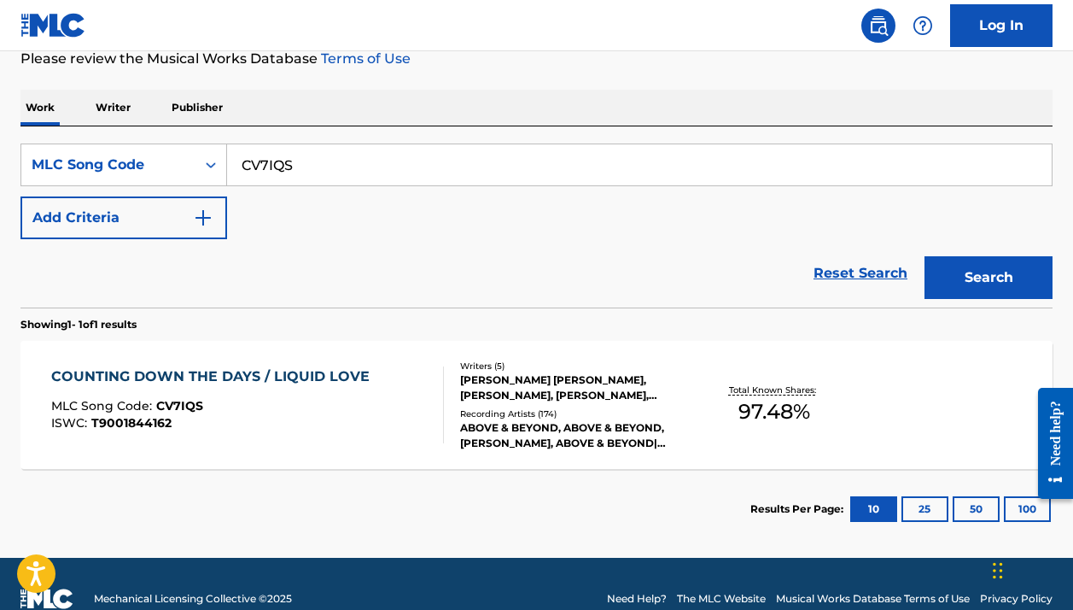
scroll to position [248, 0]
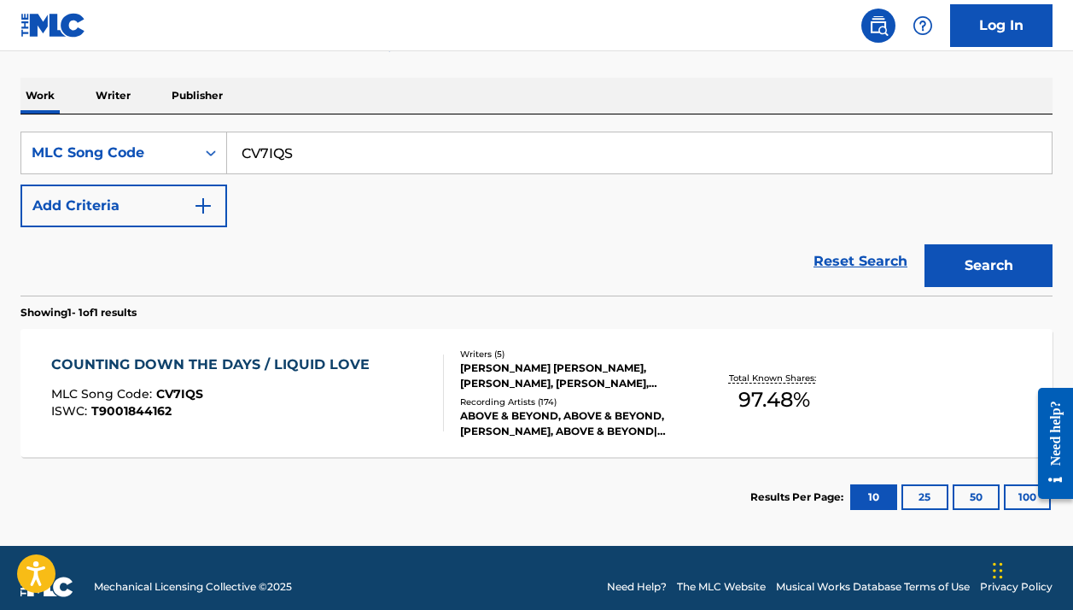
click at [405, 394] on div "COUNTING DOWN THE DAYS / LIQUID LOVE MLC Song Code : CV7IQS ISWC : T9001844162" at bounding box center [247, 392] width 392 height 77
